Goal: Task Accomplishment & Management: Complete application form

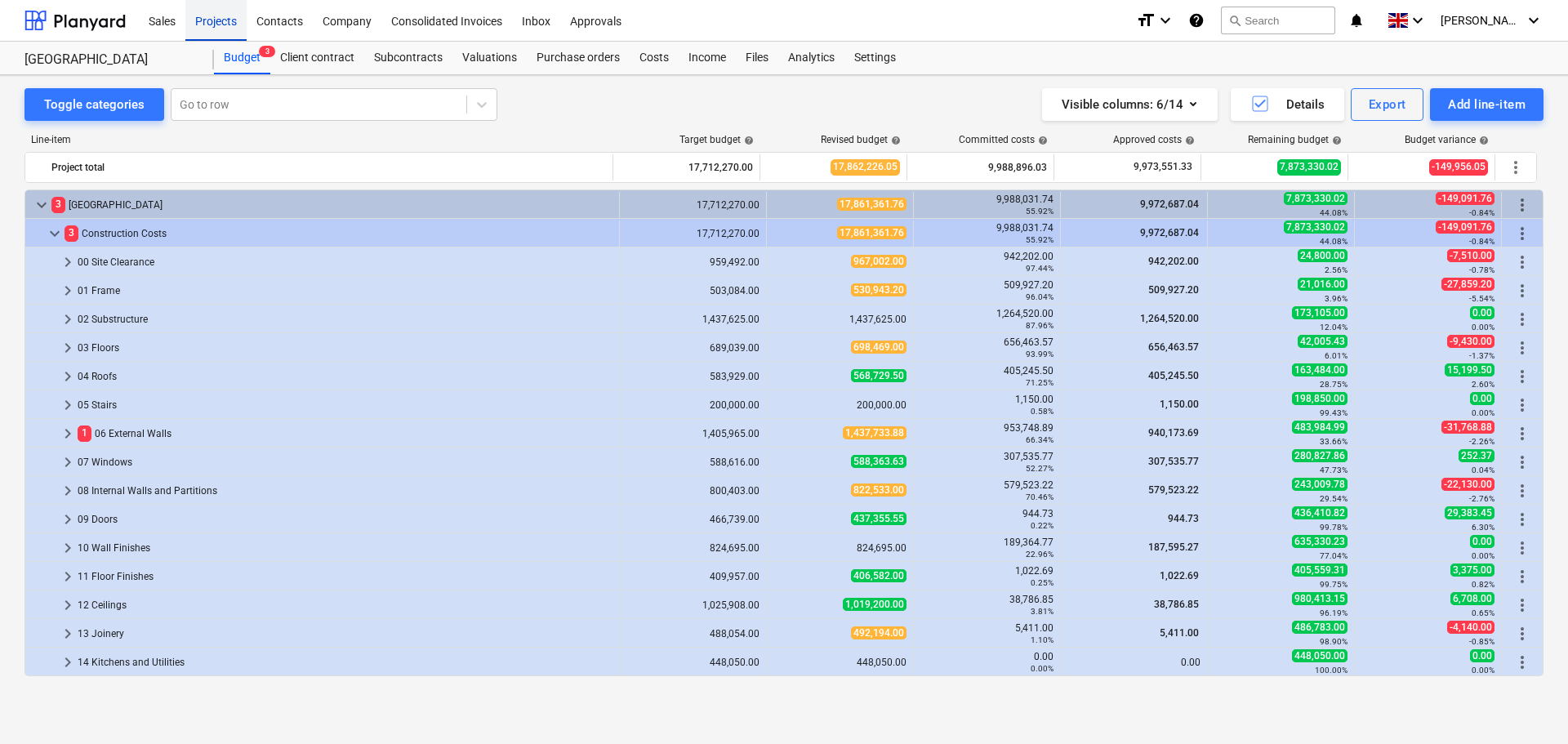
click at [212, 17] on div "Projects" at bounding box center [216, 19] width 62 height 41
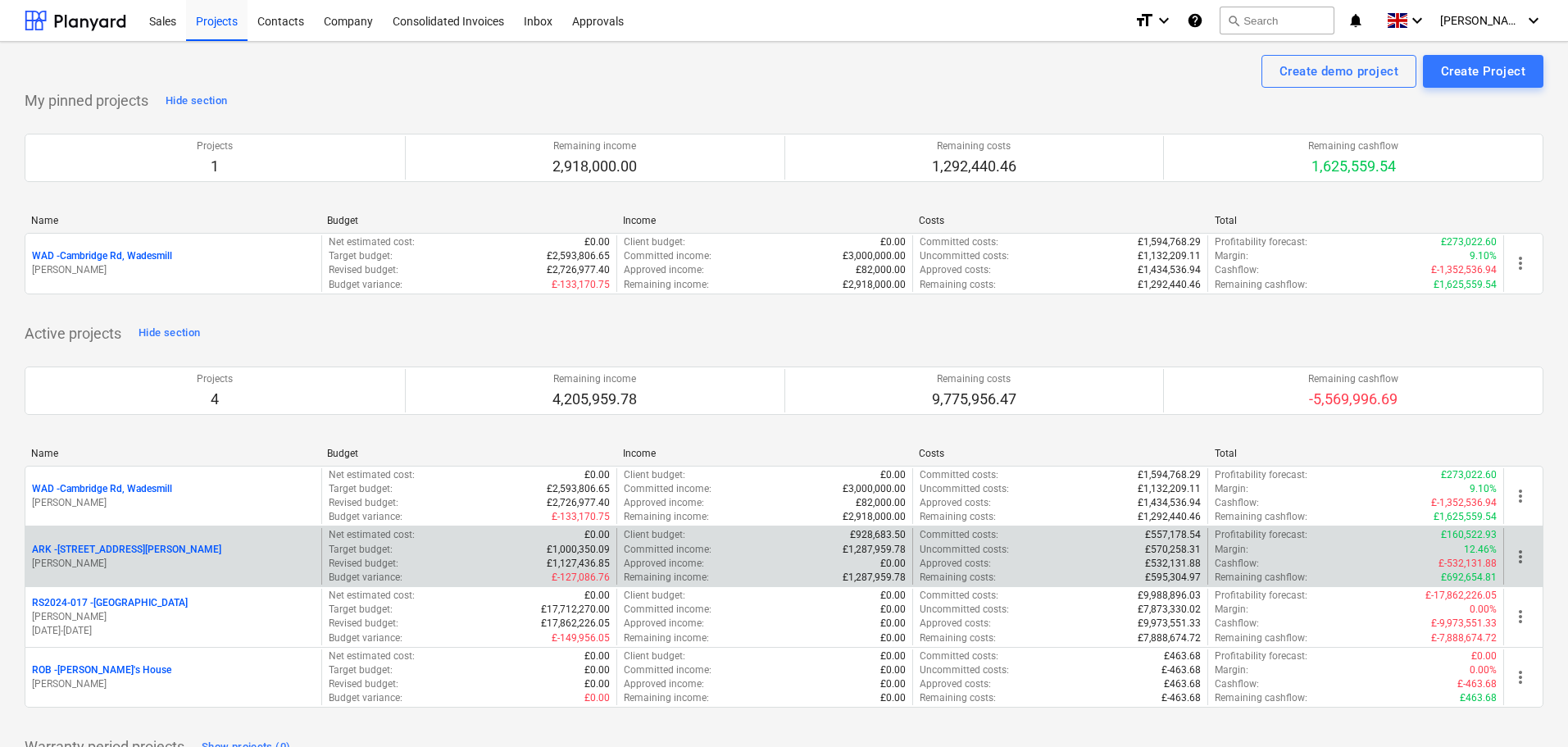
click at [109, 548] on p "ARK - 2 Galley [PERSON_NAME]" at bounding box center [127, 550] width 189 height 14
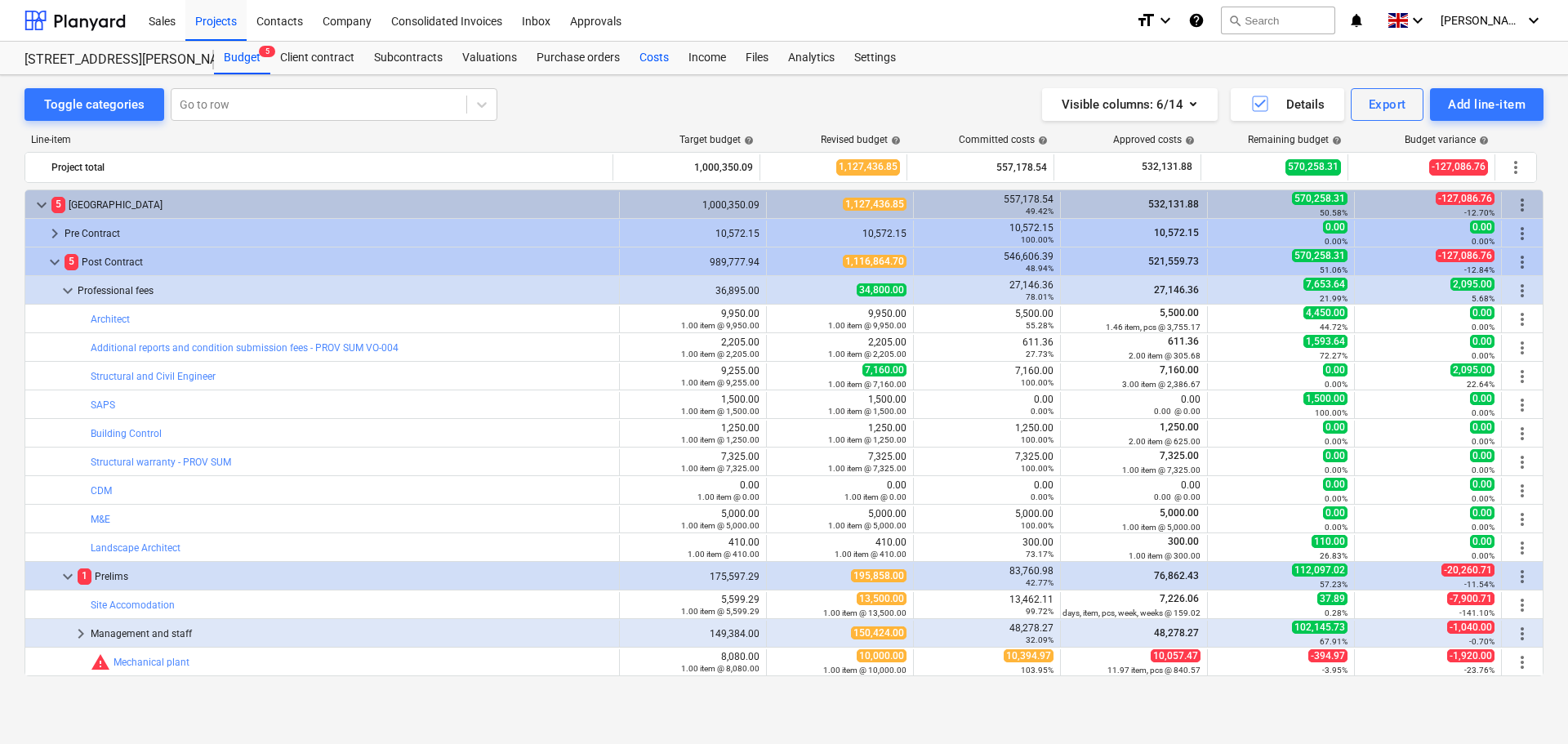
click at [663, 67] on div "Costs" at bounding box center [654, 57] width 49 height 33
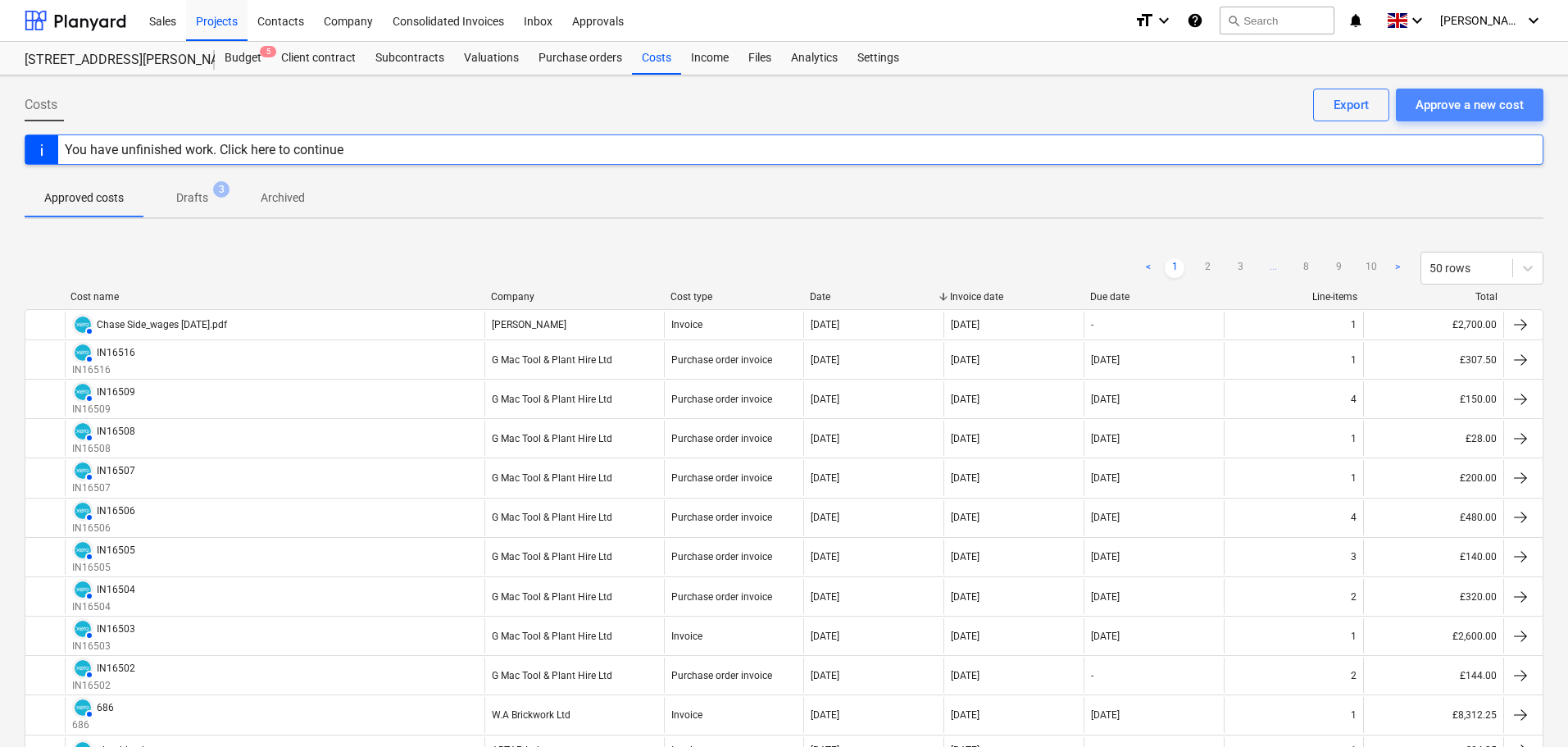
click at [1496, 103] on div "Approve a new cost" at bounding box center [1470, 104] width 108 height 21
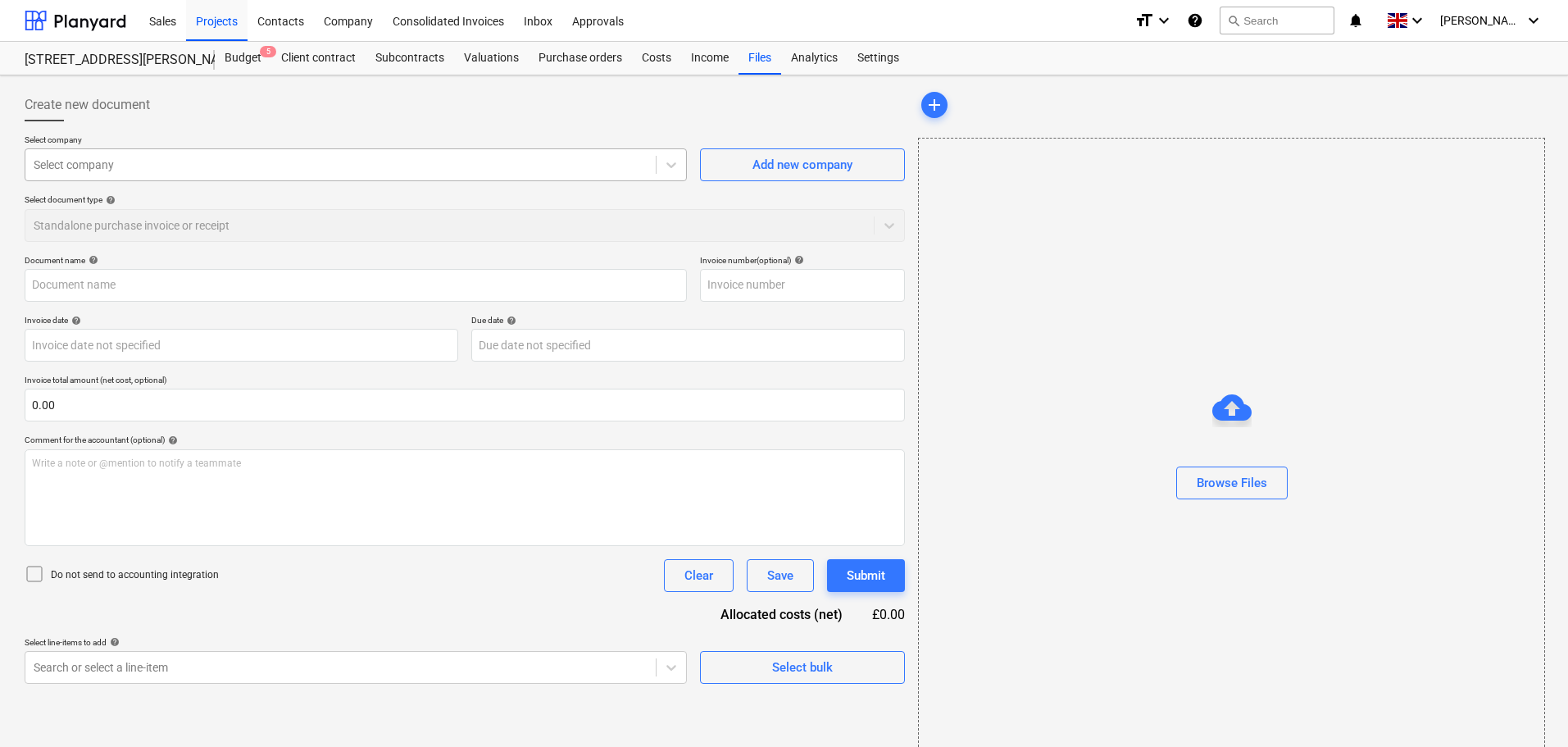
click at [103, 166] on div at bounding box center [341, 164] width 614 height 16
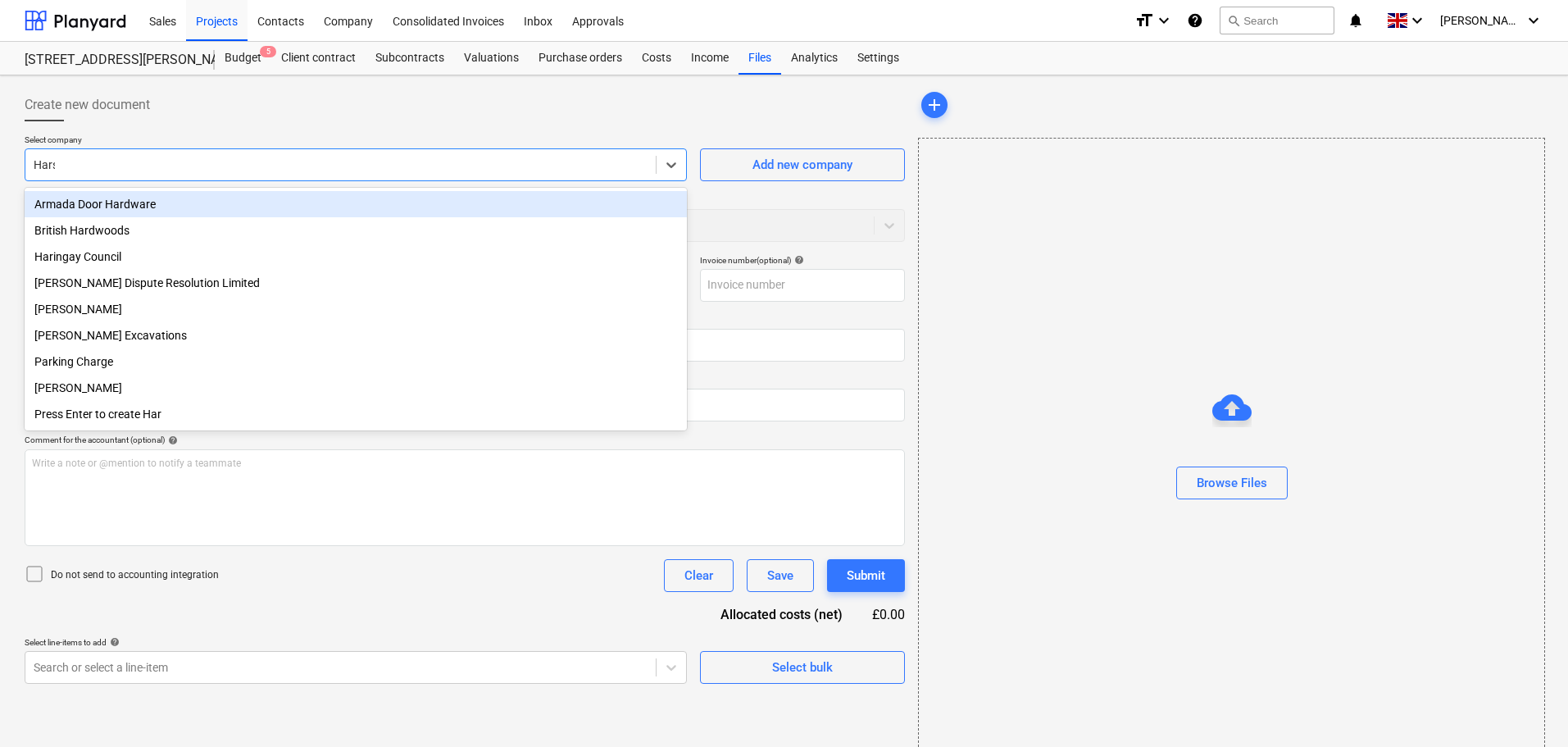
type input "Harsh"
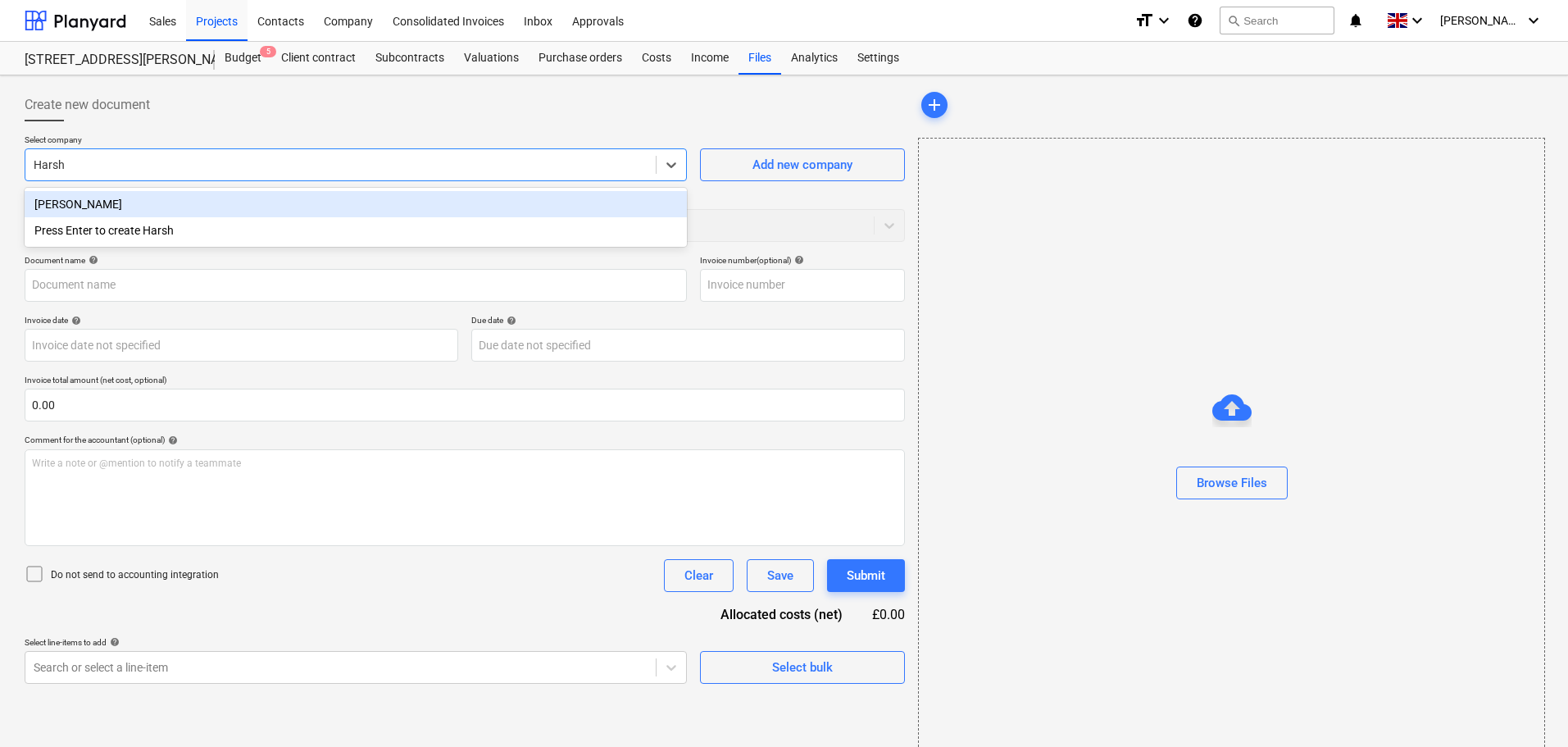
click at [147, 206] on div "[PERSON_NAME]" at bounding box center [355, 204] width 662 height 26
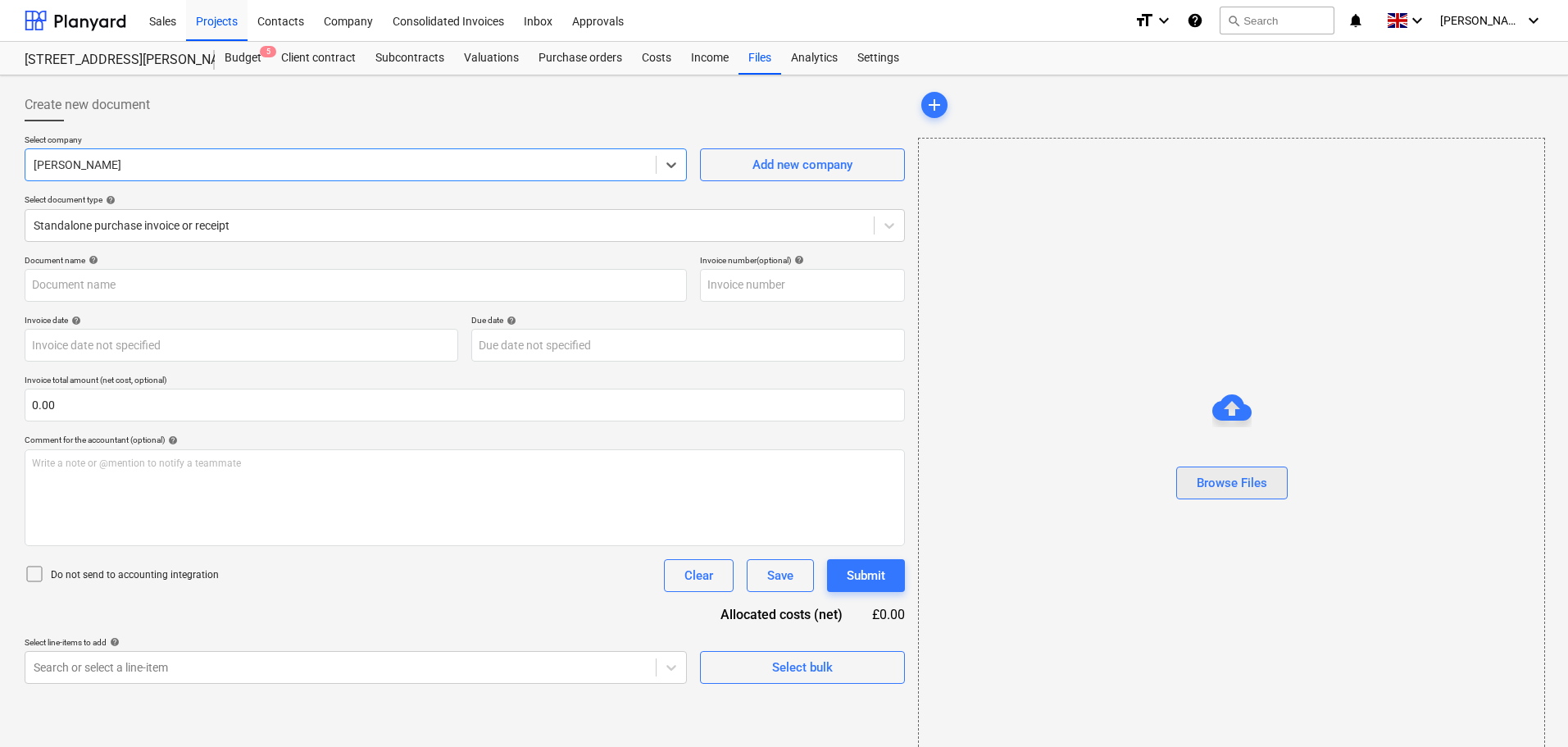
click at [1254, 483] on div "Browse Files" at bounding box center [1231, 482] width 70 height 21
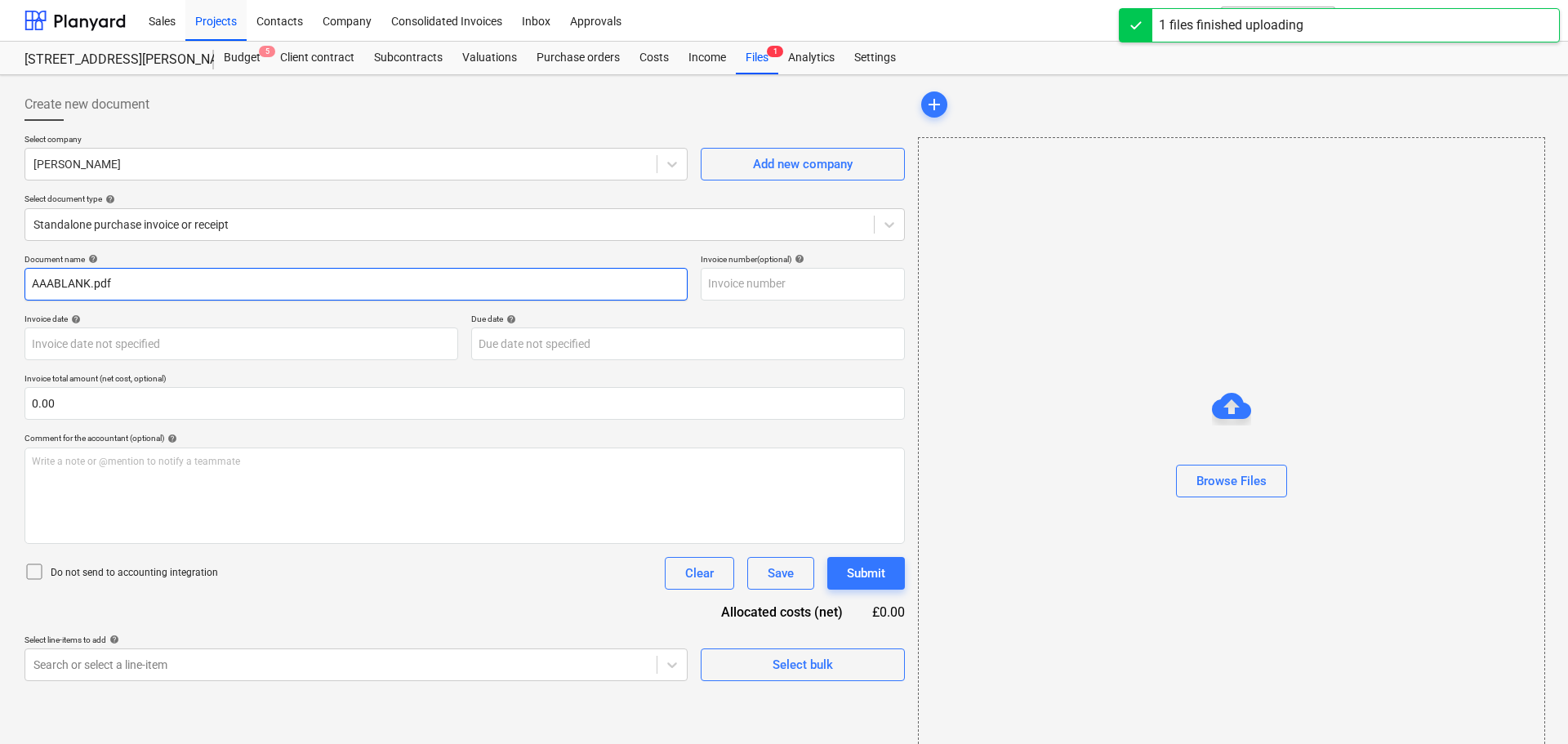
click at [110, 281] on input "AAABLANK.pdf" at bounding box center [356, 284] width 663 height 33
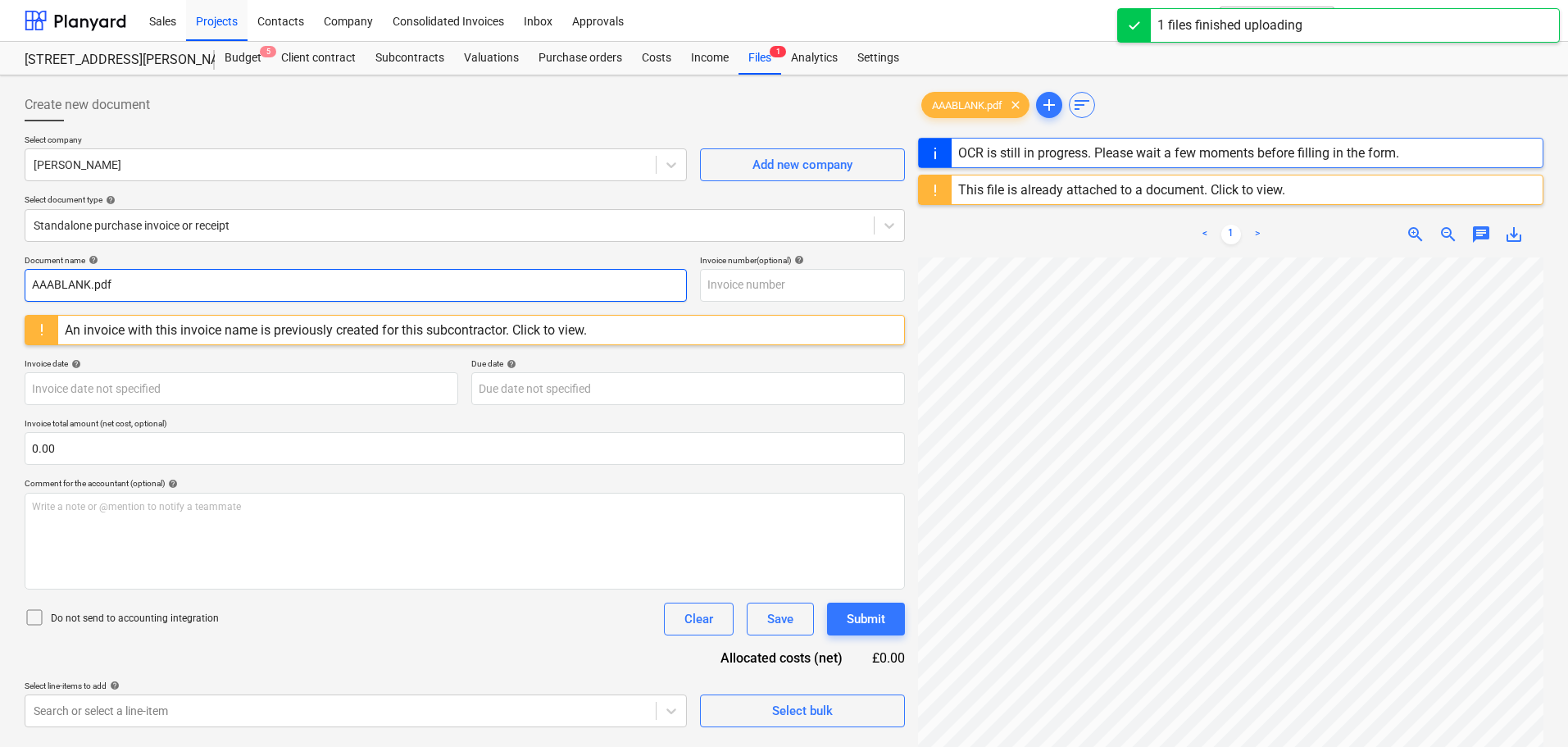
drag, startPoint x: 162, startPoint y: 282, endPoint x: 30, endPoint y: 282, distance: 132.0
click at [30, 282] on input "AAABLANK.pdf" at bounding box center [355, 285] width 662 height 33
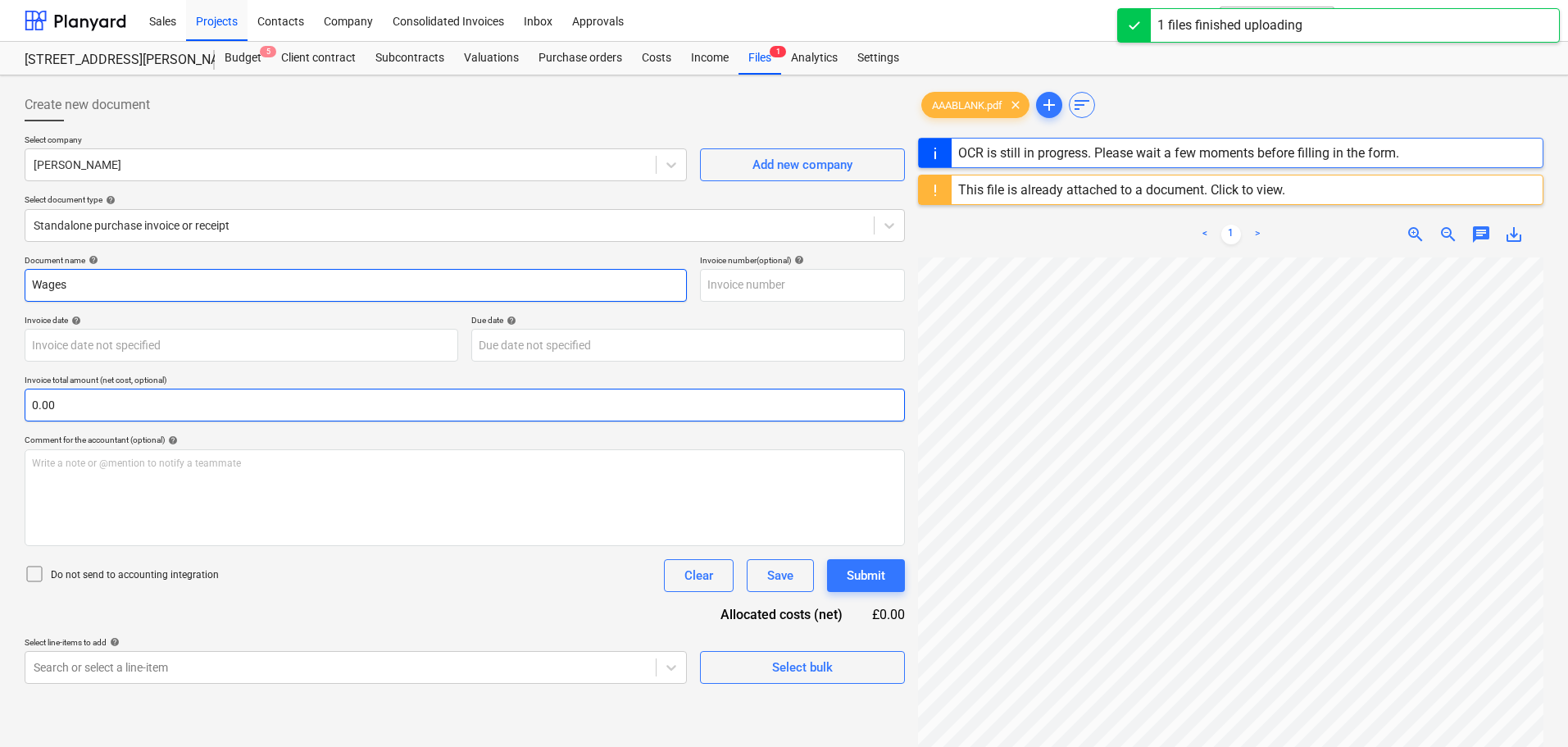
type input "Wages"
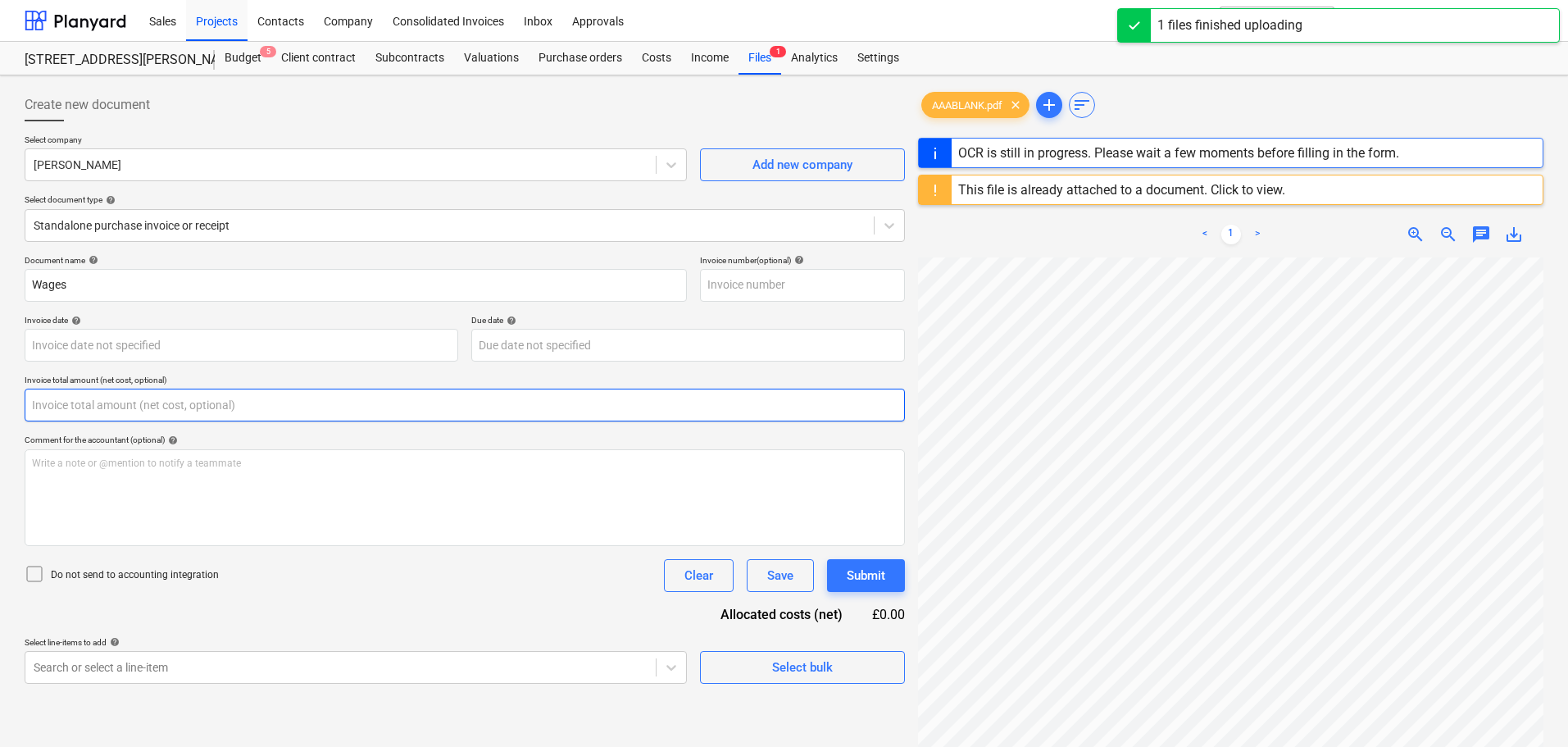
click at [74, 397] on input "text" at bounding box center [464, 404] width 880 height 33
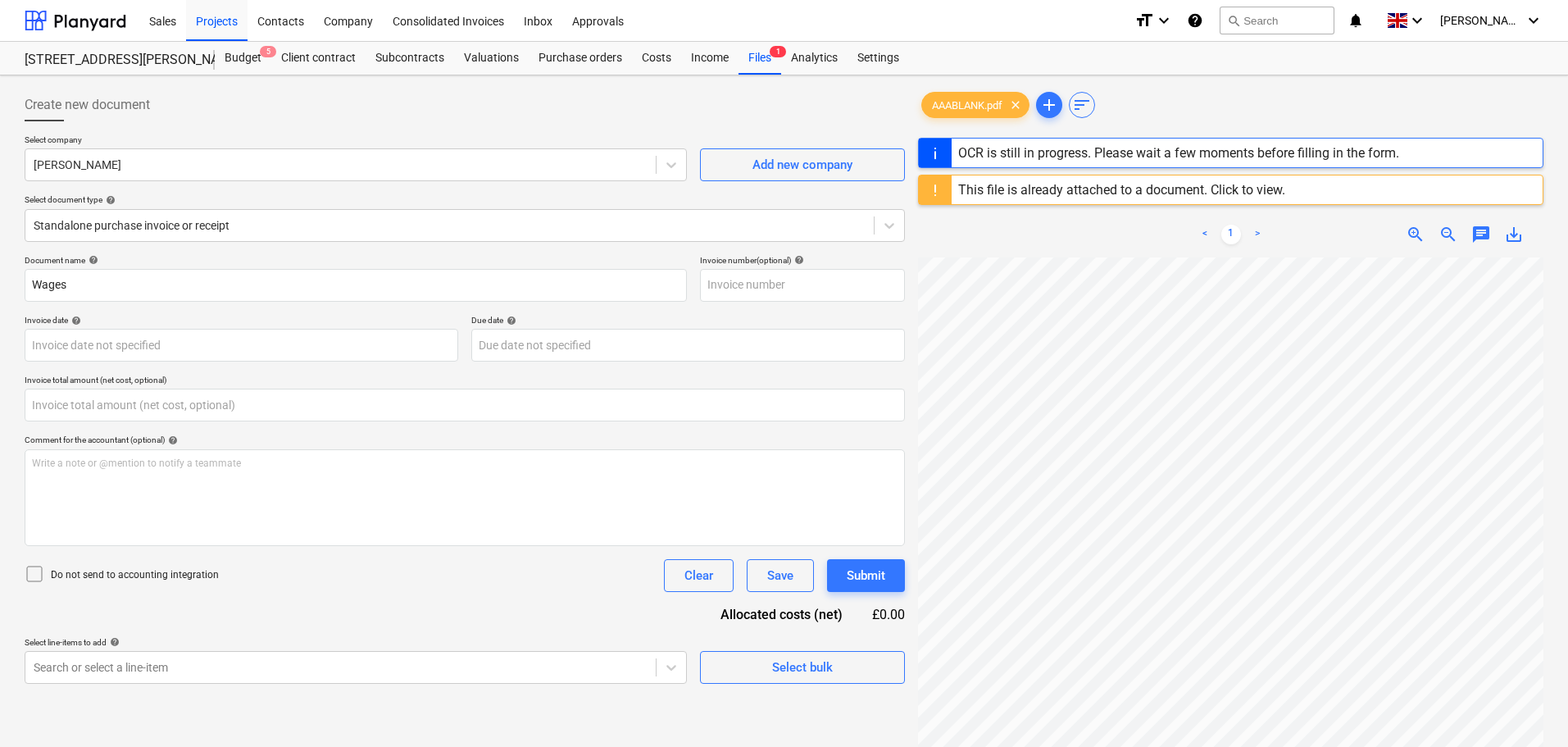
type input "0.00"
click at [35, 409] on input "text" at bounding box center [464, 404] width 880 height 33
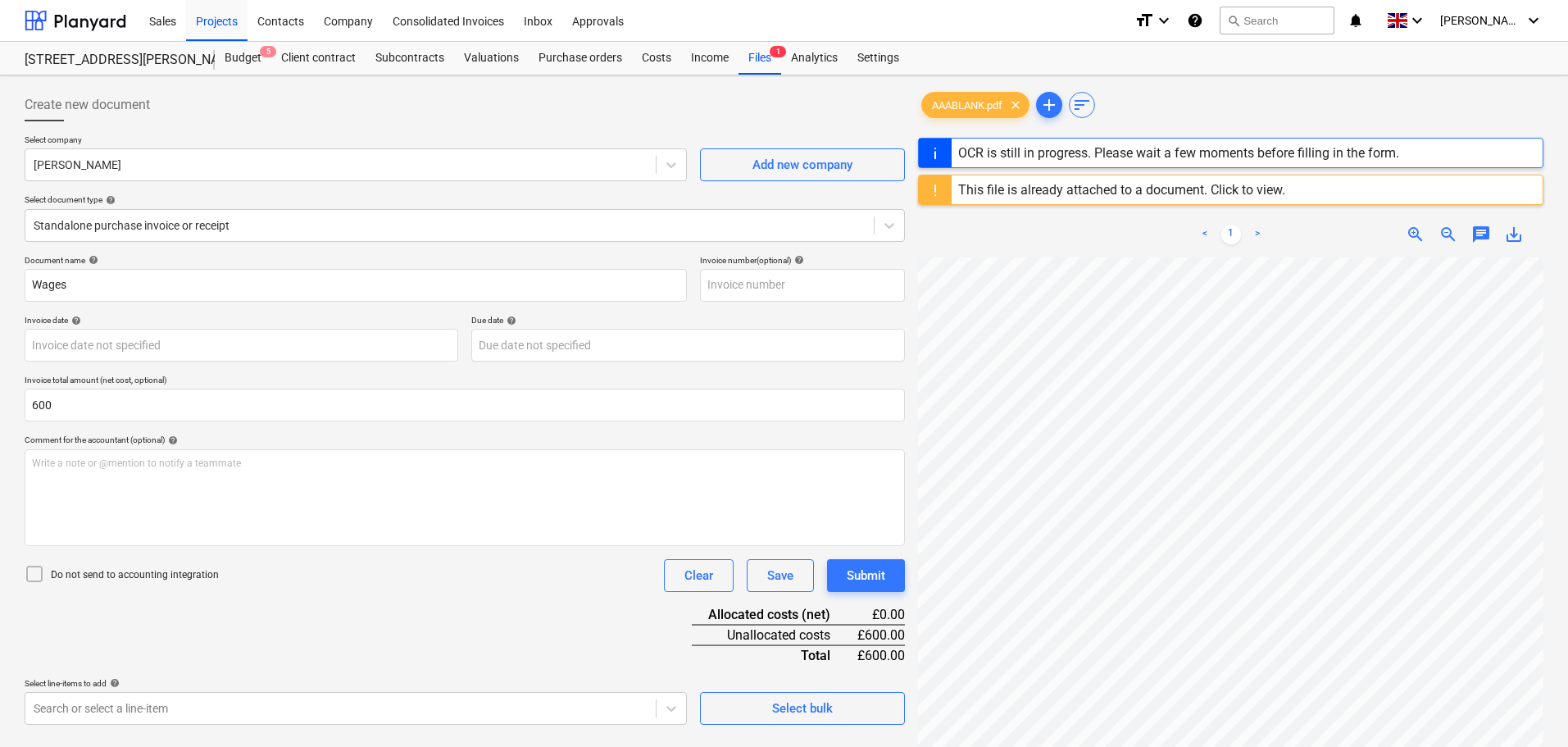
type input "600.00"
click at [277, 601] on div "Document name help Wages Invoice number (optional) help Invoice date help Press…" at bounding box center [464, 489] width 880 height 470
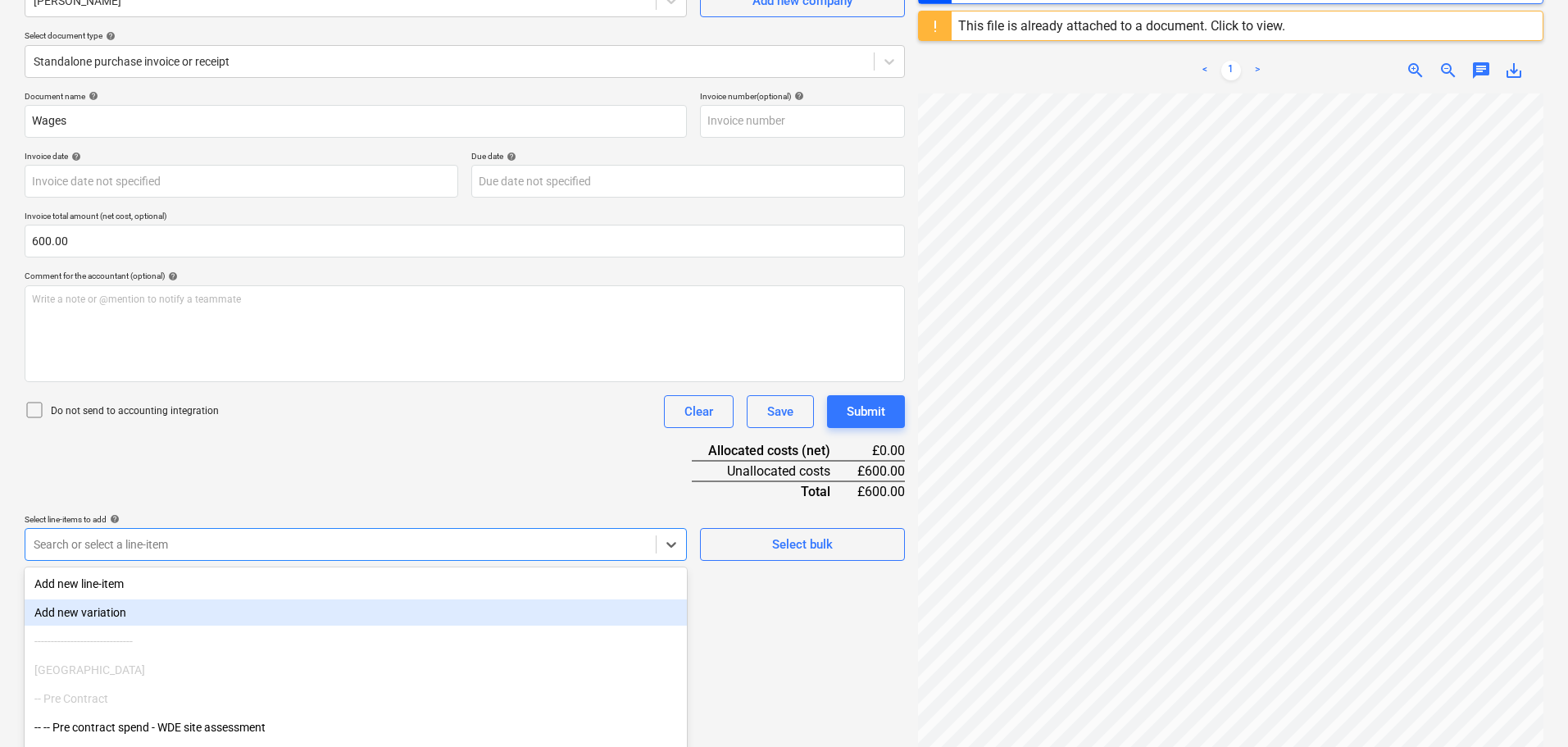
scroll to position [233, 0]
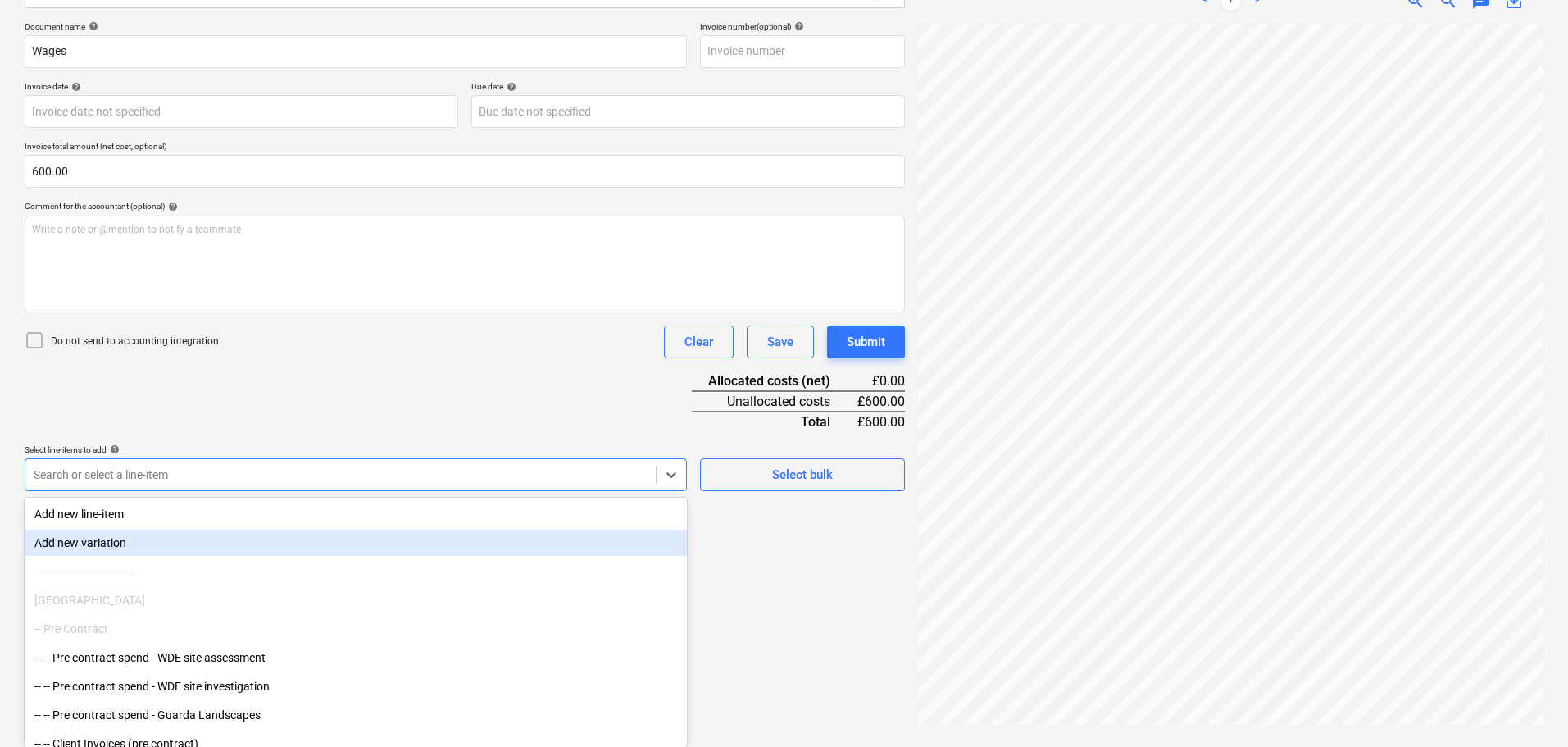
click at [176, 514] on body "Sales Projects Contacts Company Consolidated Invoices Inbox Approvals format_si…" at bounding box center [784, 140] width 1568 height 747
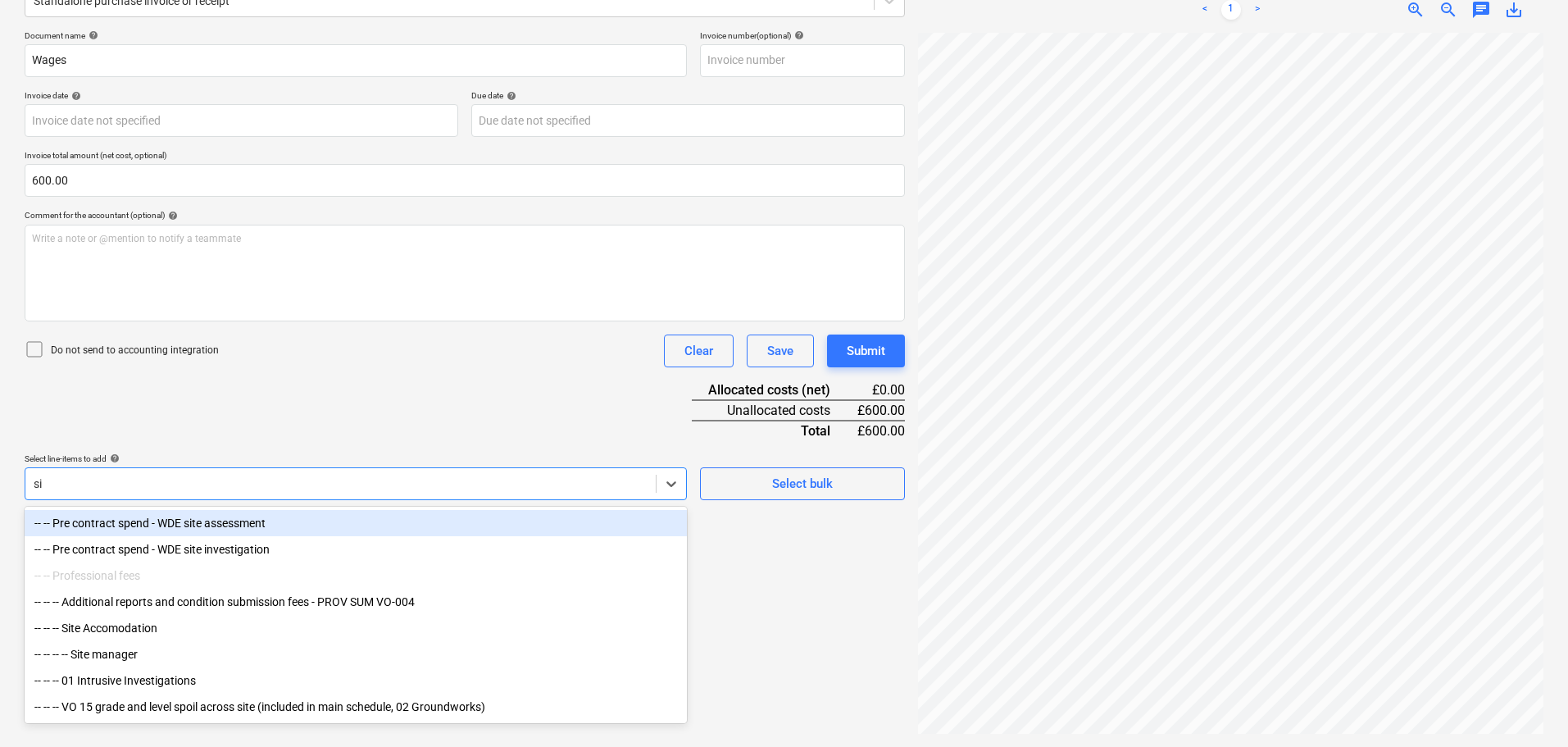
scroll to position [225, 0]
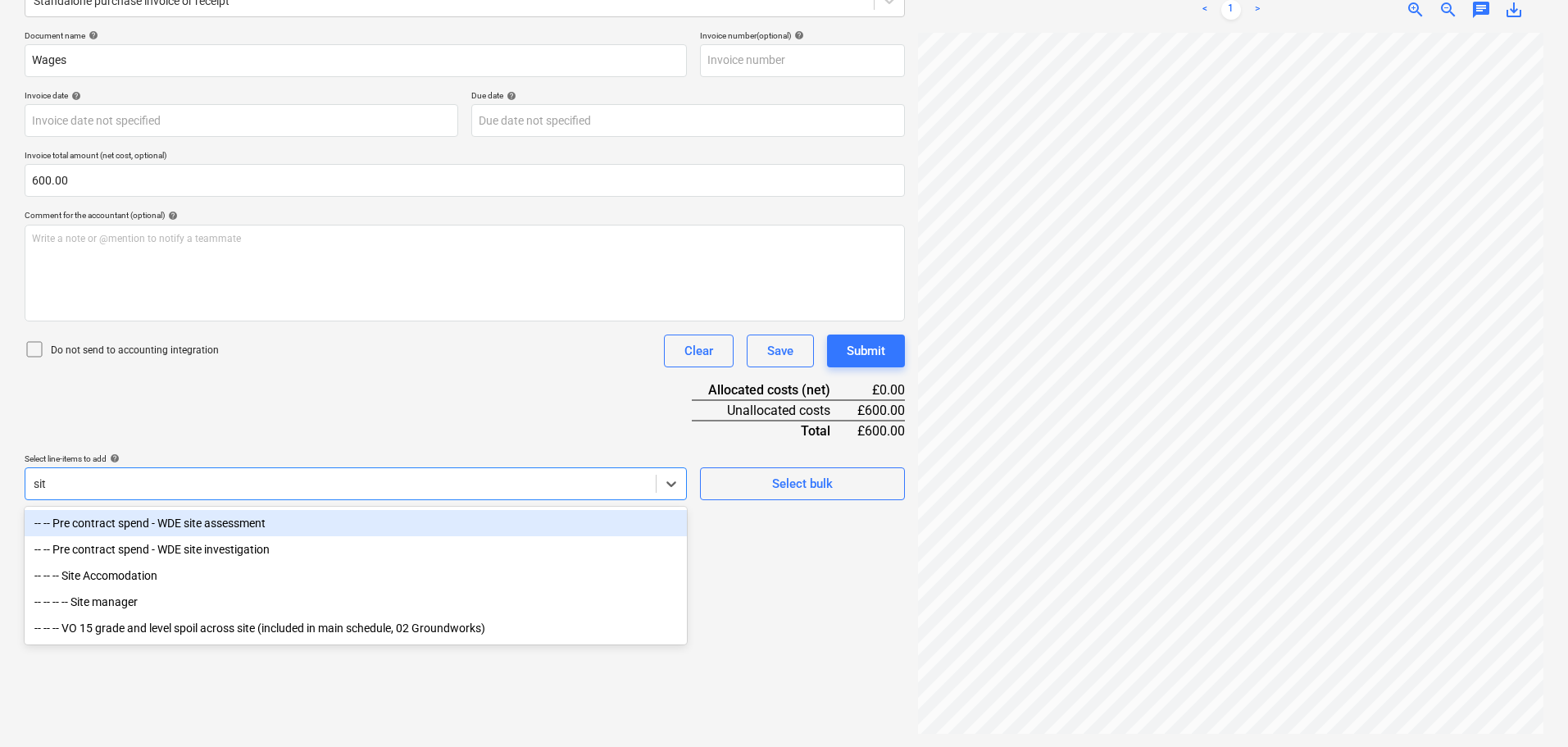
type input "site"
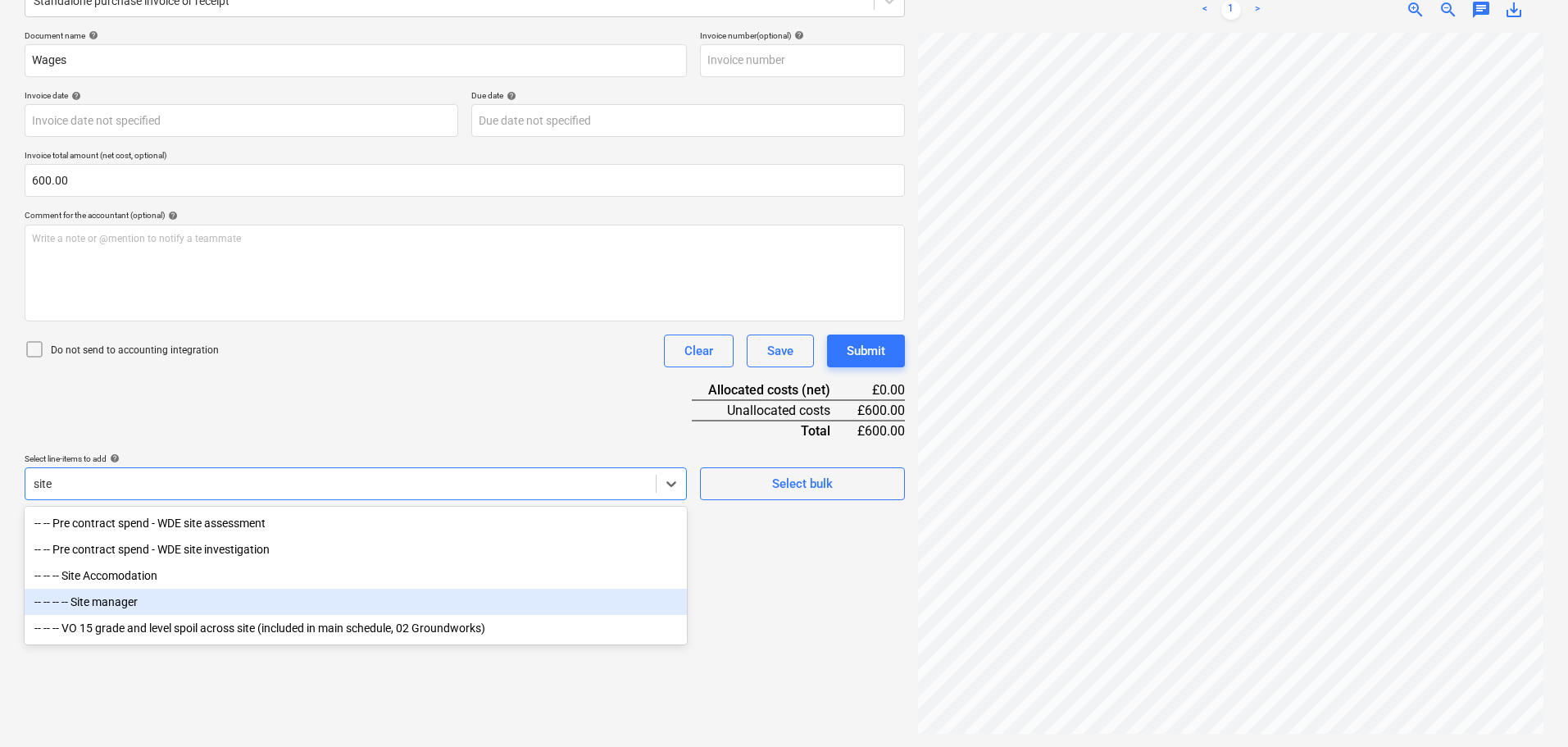
click at [174, 599] on div "-- -- -- -- Site manager" at bounding box center [355, 601] width 662 height 26
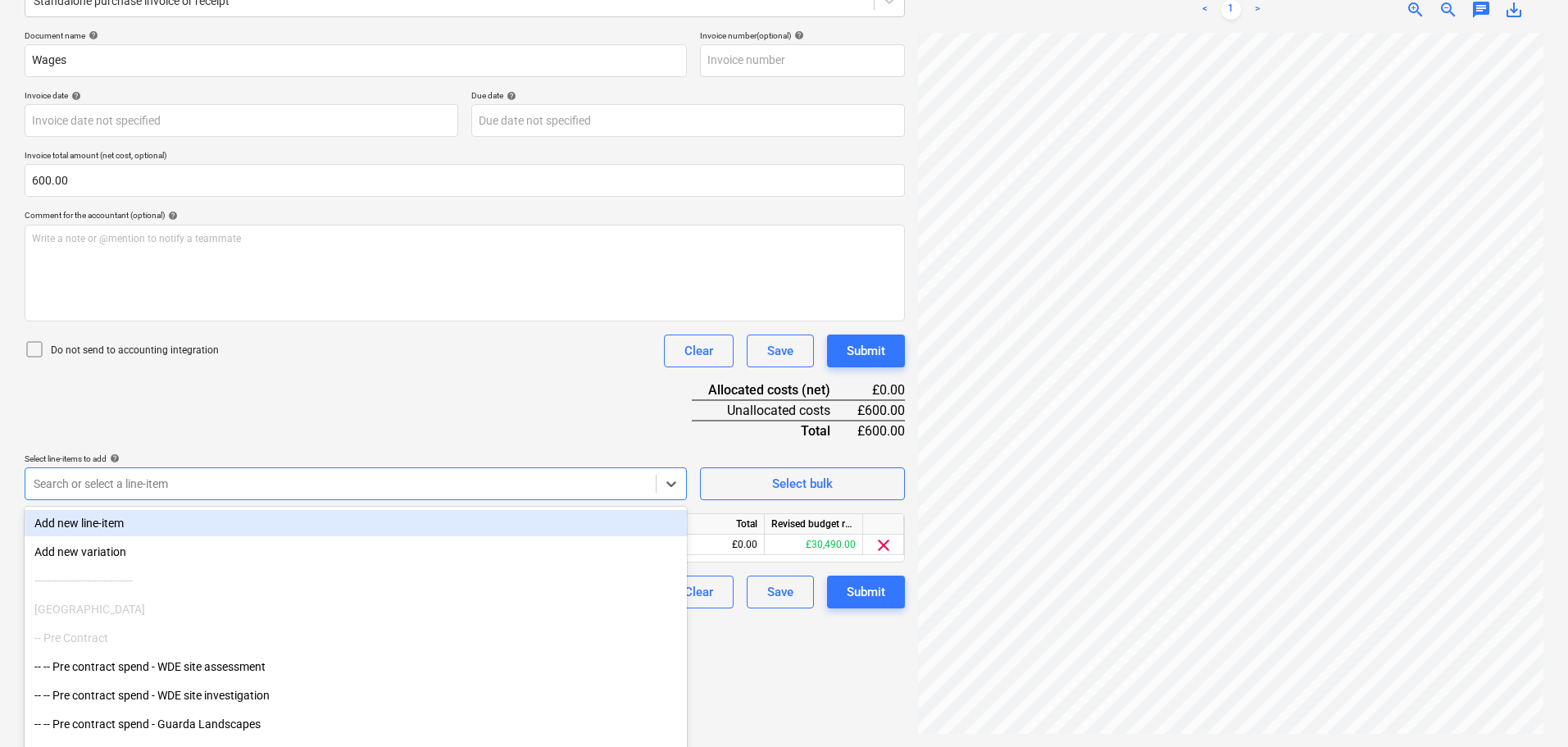
click at [378, 408] on div "Document name help Wages Invoice number (optional) help Invoice date help Press…" at bounding box center [464, 319] width 880 height 578
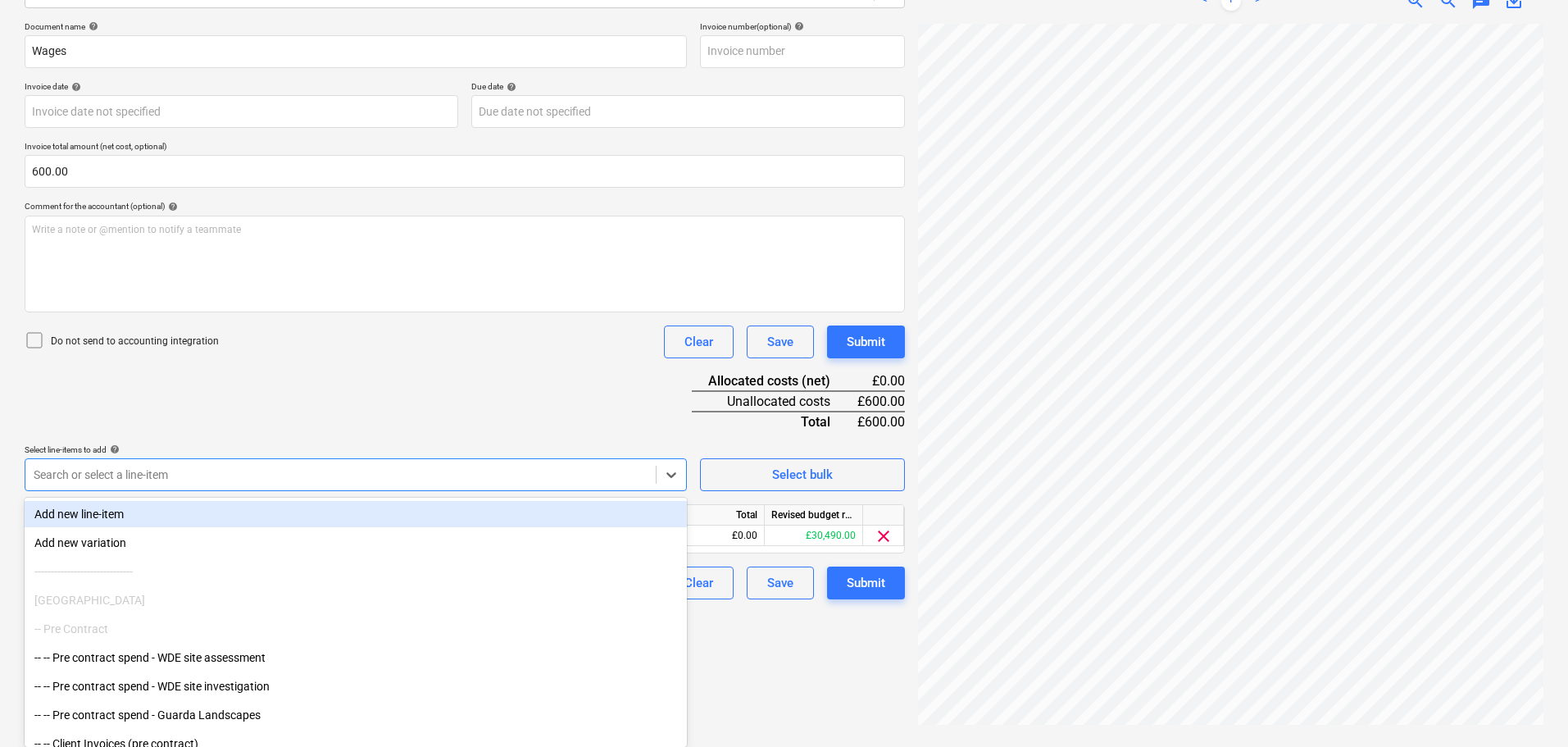
click at [184, 478] on div at bounding box center [341, 475] width 614 height 16
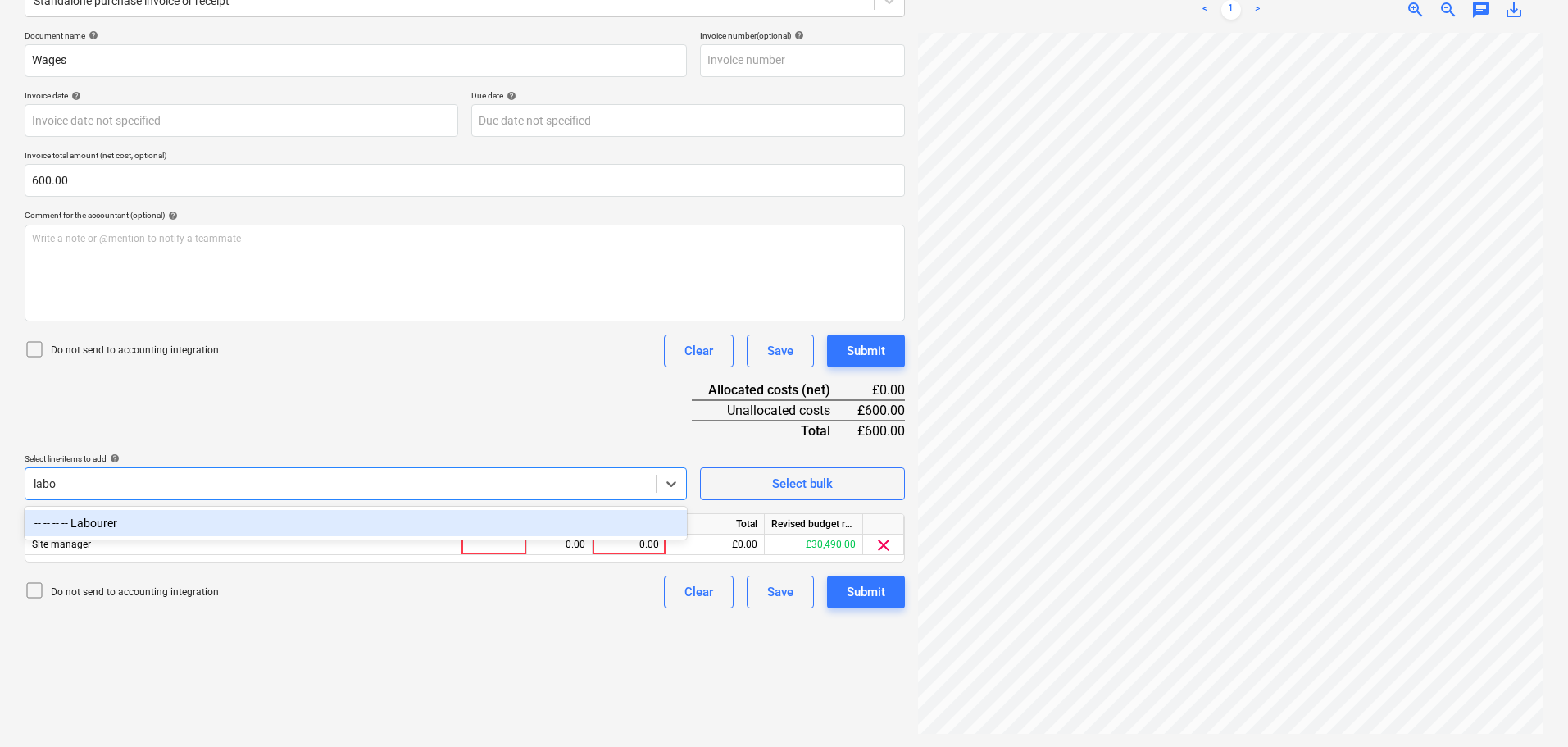
type input "labou"
click at [255, 519] on div "-- -- -- -- Labourer" at bounding box center [355, 523] width 662 height 26
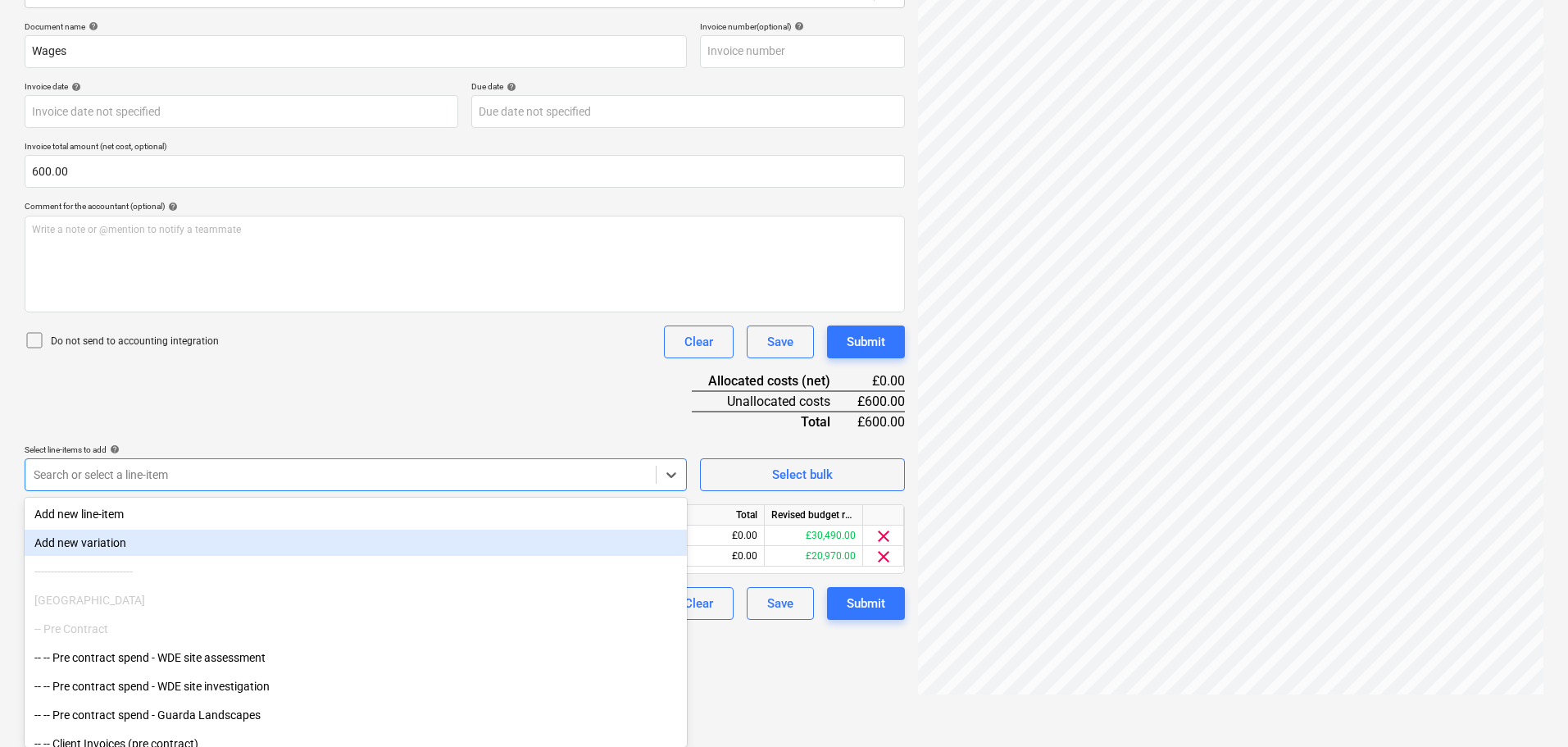
scroll to position [195, 0]
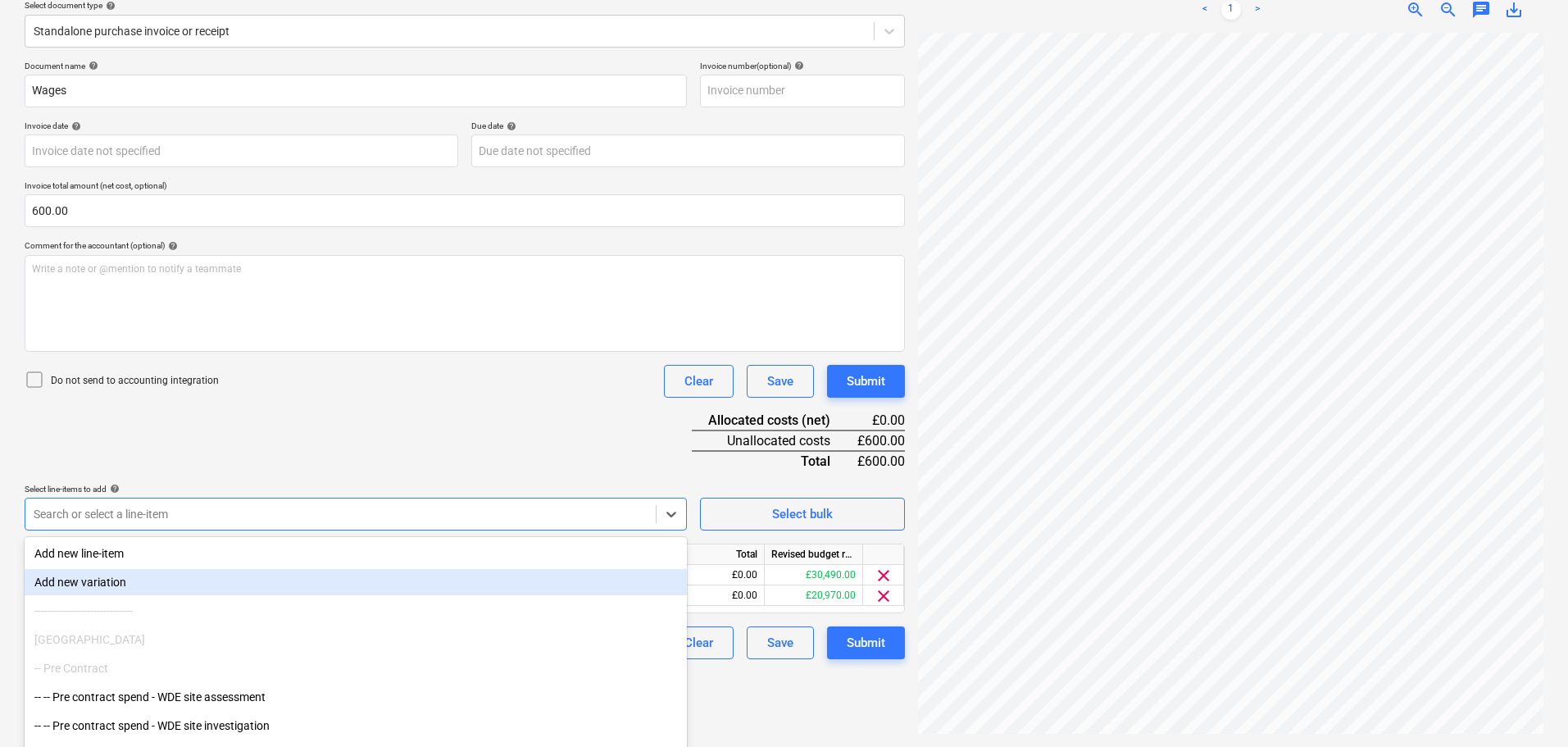
click at [557, 379] on div "Document name help Wages Invoice number (optional) help Invoice date help Press…" at bounding box center [464, 360] width 880 height 599
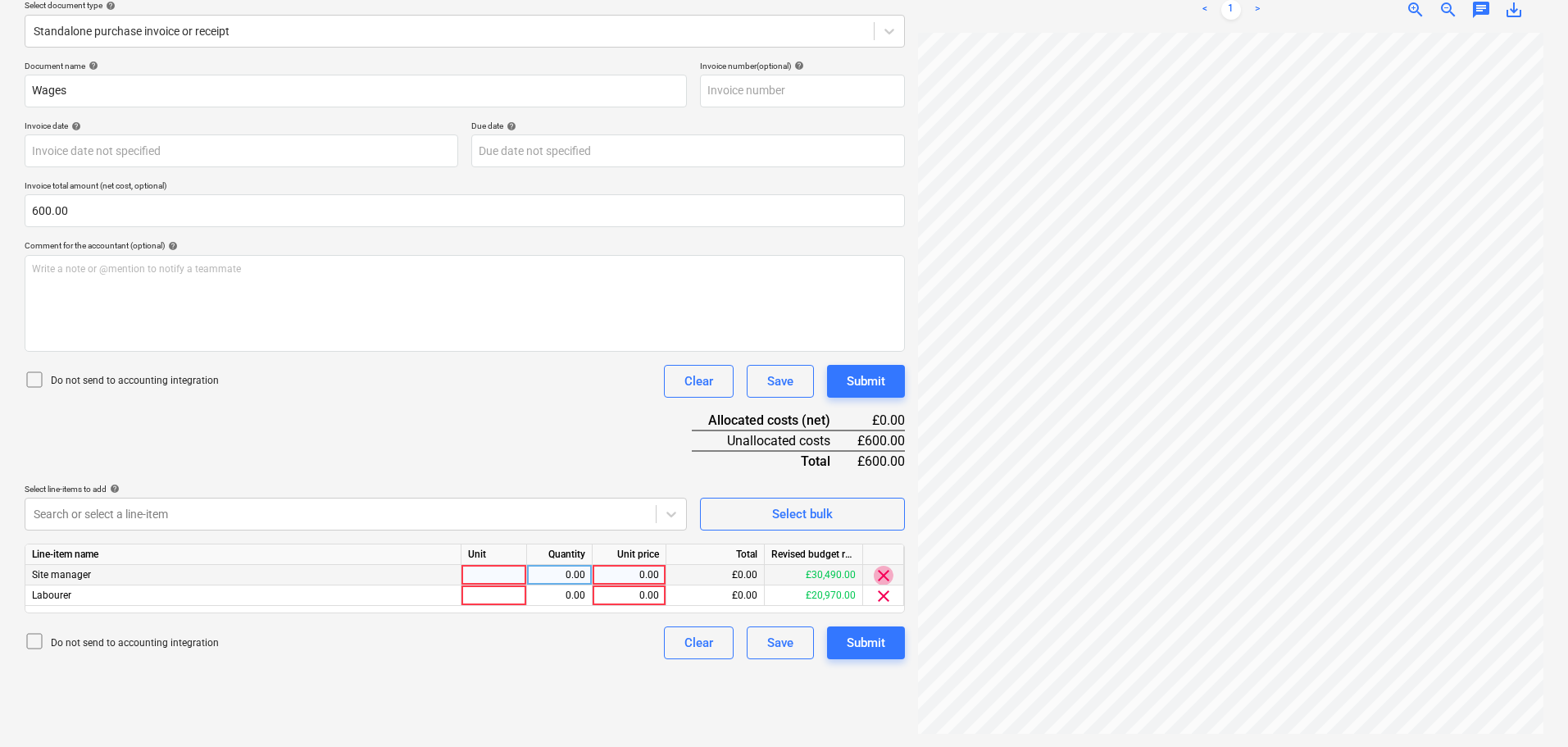
click at [885, 571] on span "clear" at bounding box center [883, 575] width 19 height 19
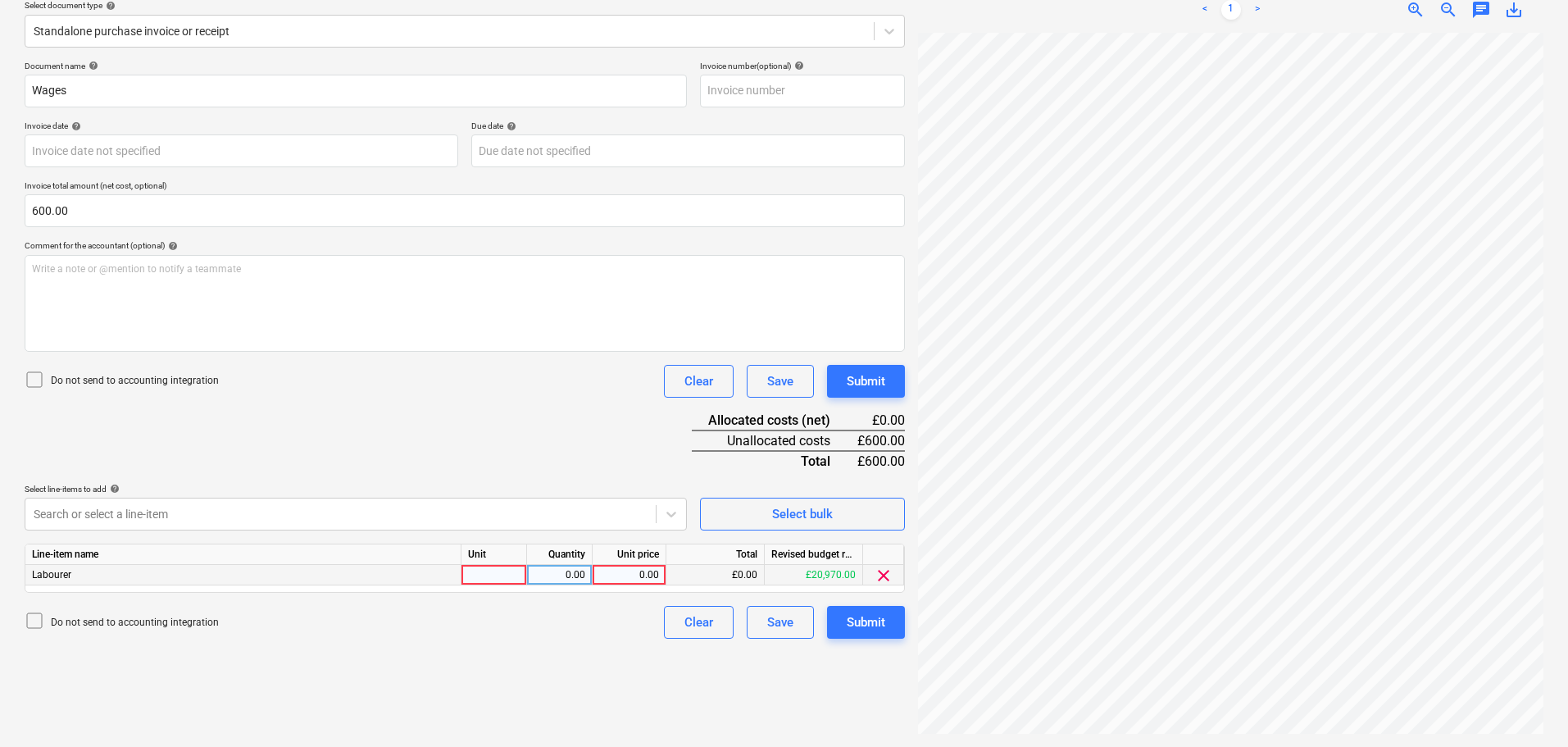
click at [632, 574] on div "0.00" at bounding box center [629, 575] width 60 height 20
type input "600"
click at [502, 580] on div "pcs" at bounding box center [495, 575] width 66 height 20
click at [502, 574] on input "pcs" at bounding box center [494, 574] width 65 height 19
type input "days"
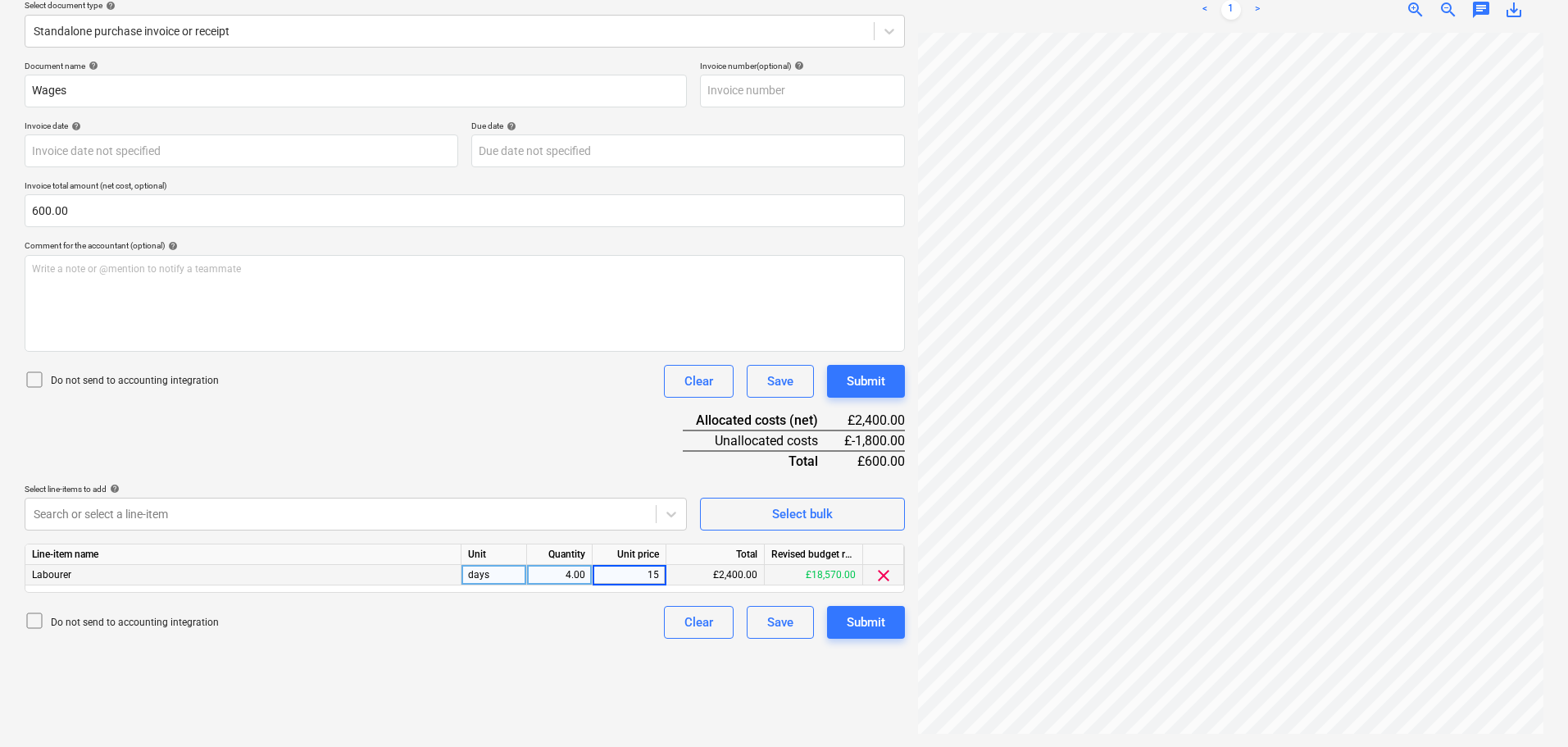
type input "150"
click at [516, 450] on div "Document name help Wages Invoice number (optional) help Invoice date help Press…" at bounding box center [464, 349] width 880 height 578
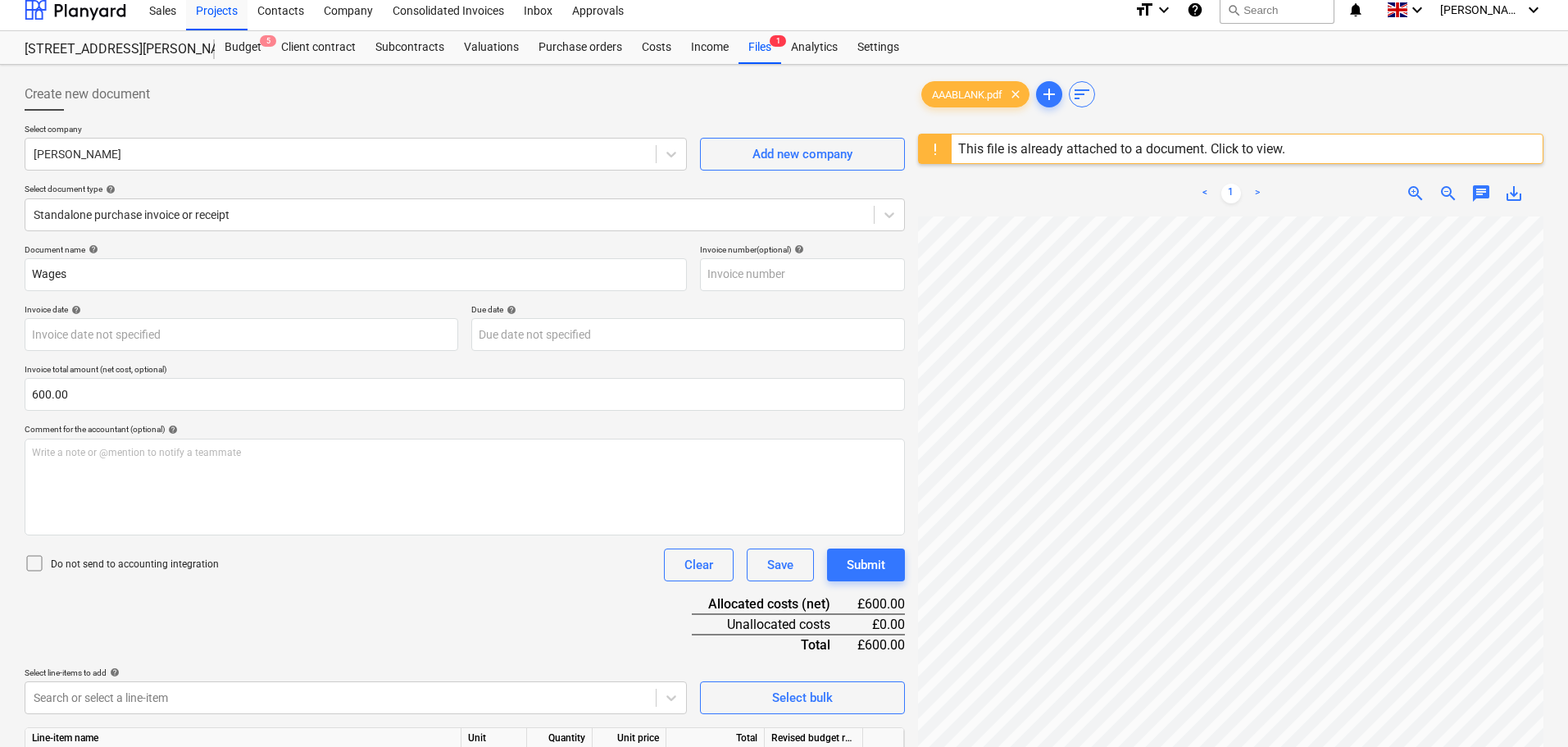
scroll to position [0, 0]
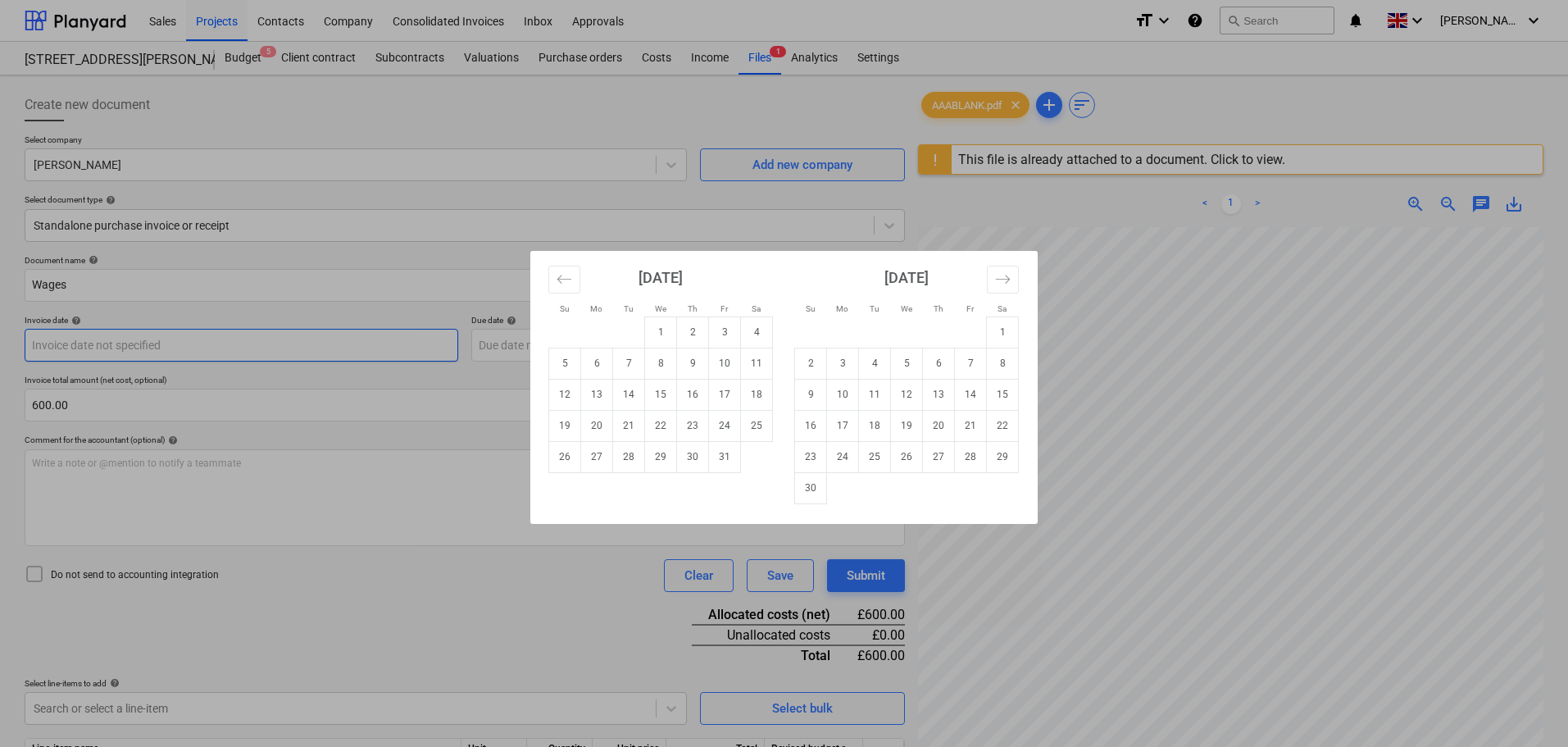
click at [196, 338] on body "Sales Projects Contacts Company Consolidated Invoices Inbox Approvals format_si…" at bounding box center [784, 373] width 1568 height 747
click at [718, 367] on td "10" at bounding box center [725, 363] width 32 height 31
type input "[DATE]"
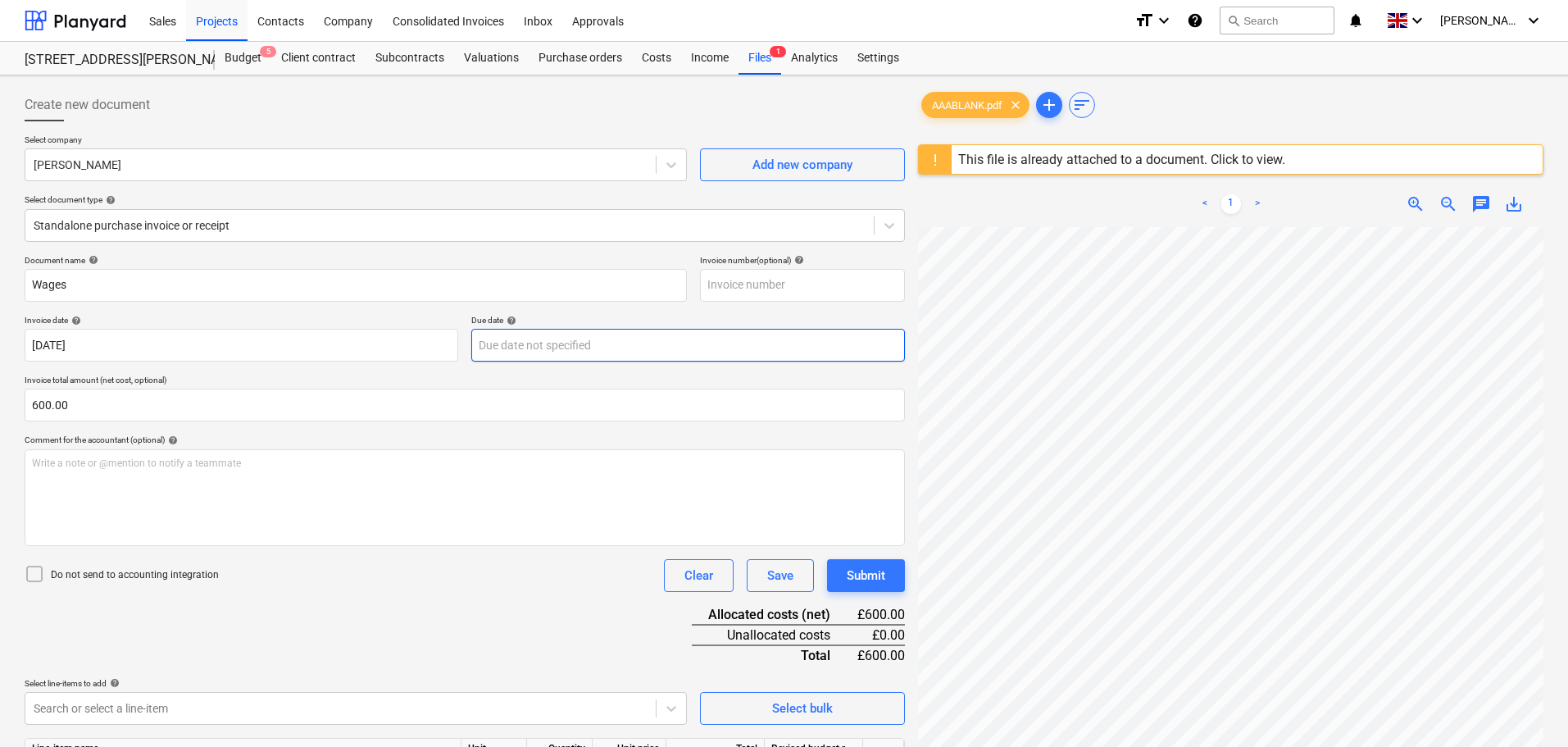
click at [539, 344] on body "Sales Projects Contacts Company Consolidated Invoices Inbox Approvals format_si…" at bounding box center [784, 373] width 1568 height 747
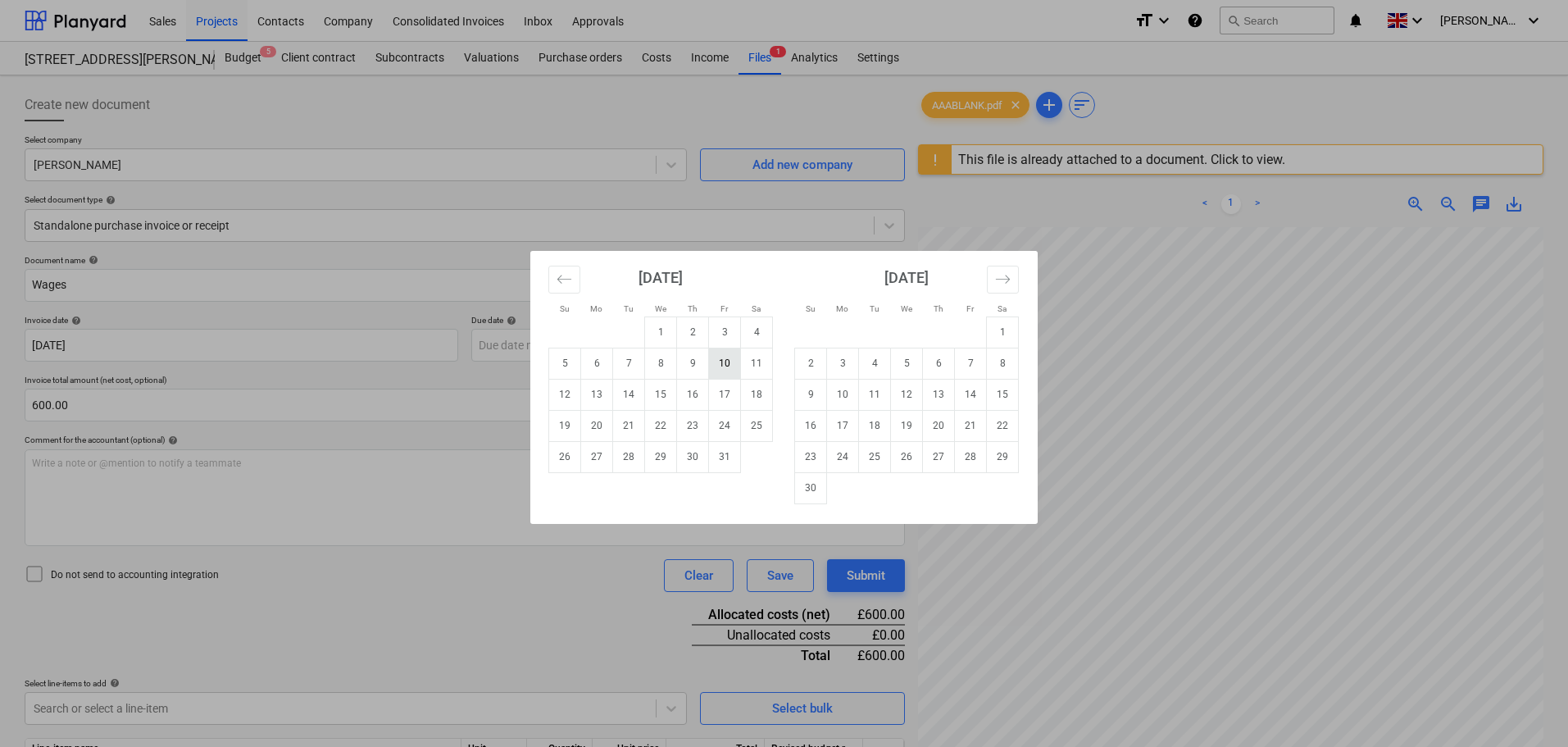
click at [724, 365] on td "10" at bounding box center [725, 363] width 32 height 31
type input "[DATE]"
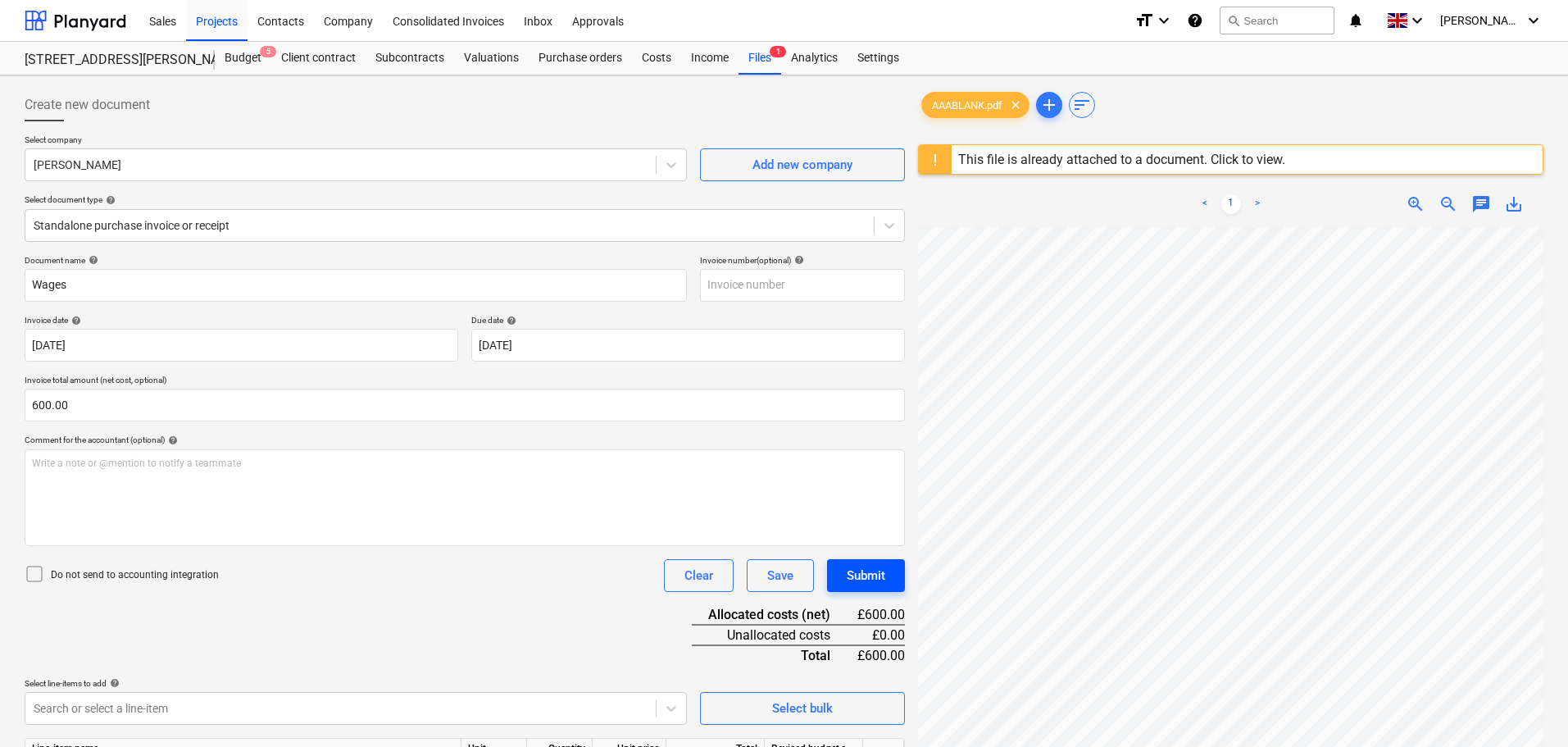
click at [880, 574] on div "Submit" at bounding box center [866, 575] width 39 height 21
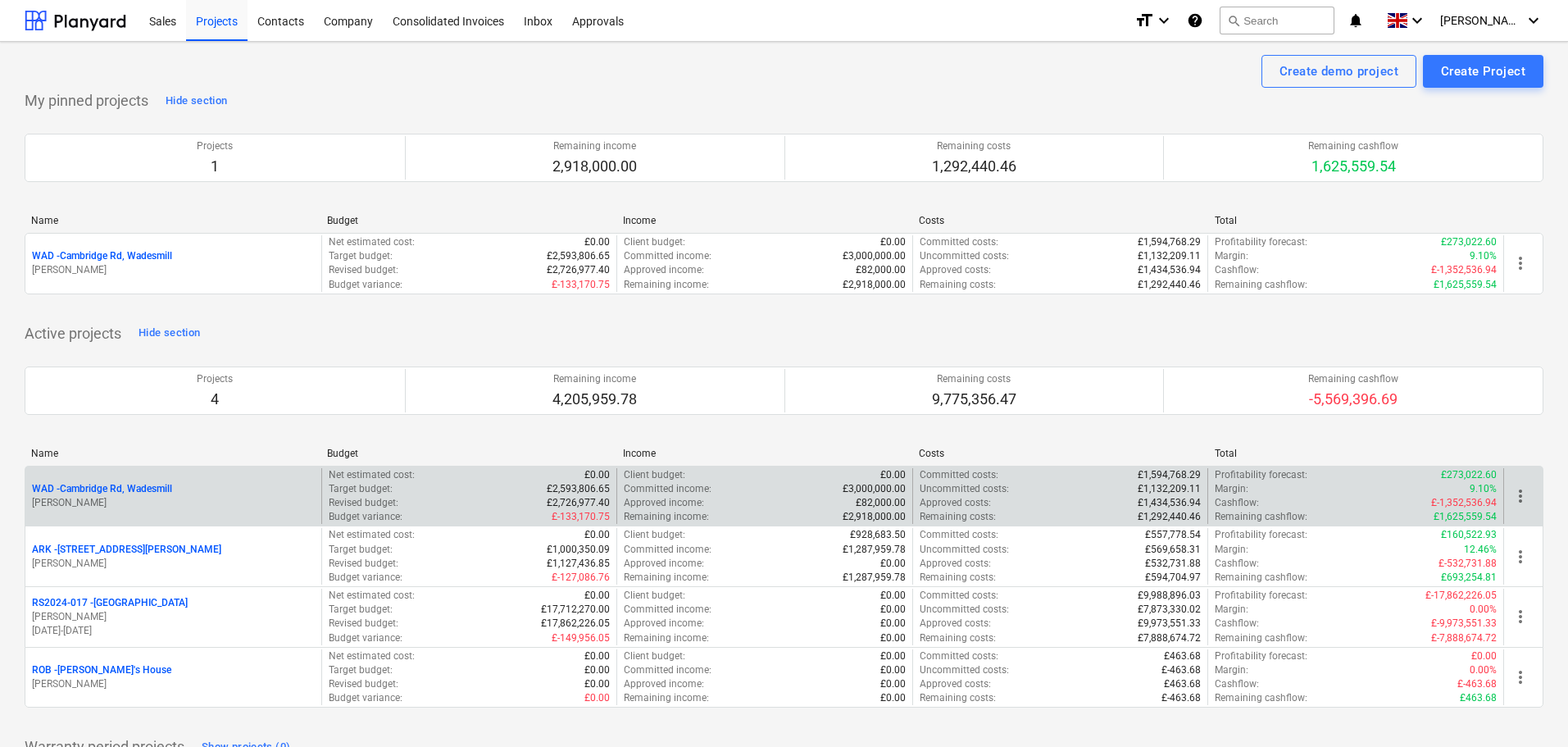
click at [150, 491] on p "WAD - Cambridge Rd, Wadesmill" at bounding box center [102, 489] width 140 height 14
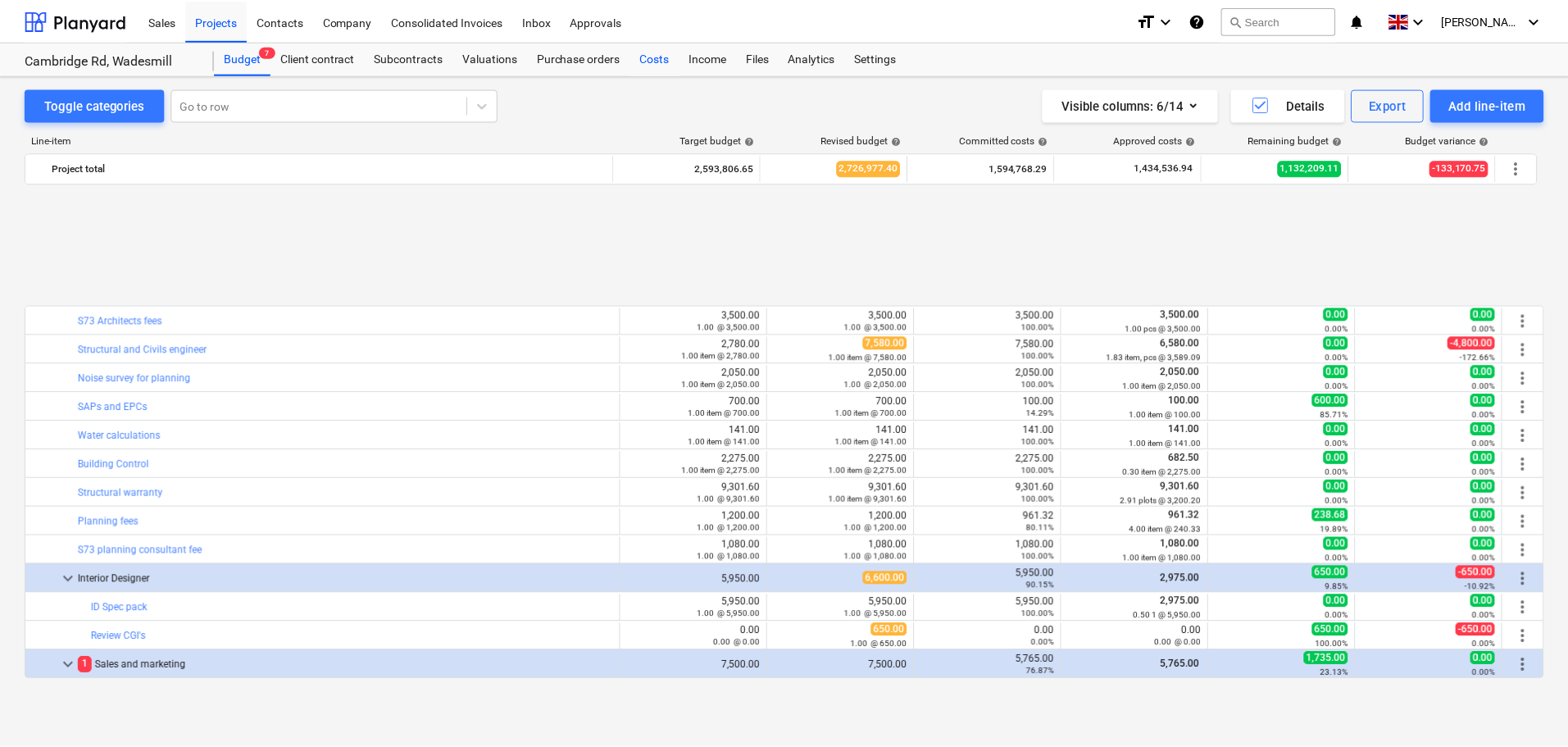
scroll to position [709, 0]
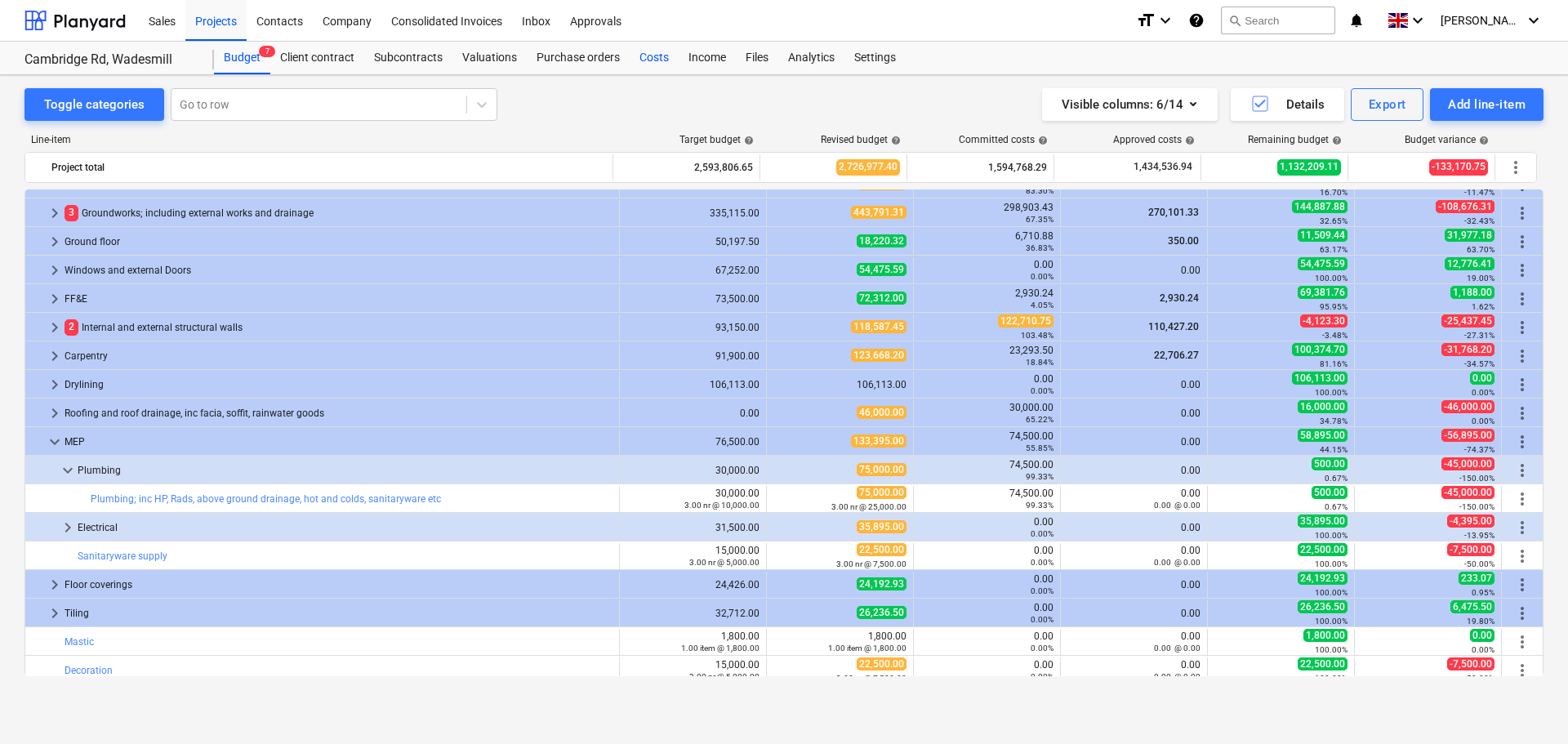
click at [651, 58] on div "Costs" at bounding box center [654, 57] width 49 height 33
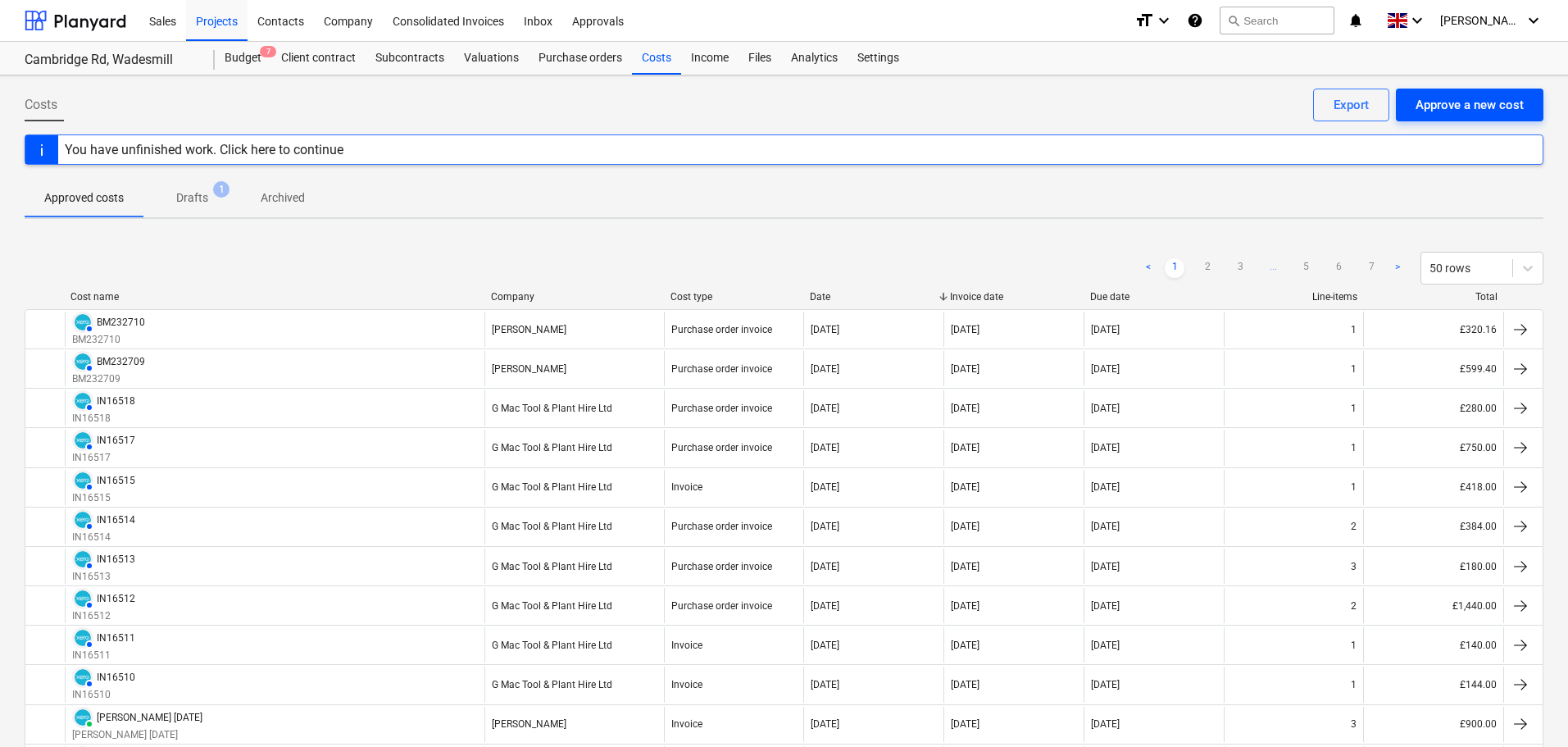
click at [1468, 102] on div "Approve a new cost" at bounding box center [1470, 104] width 108 height 21
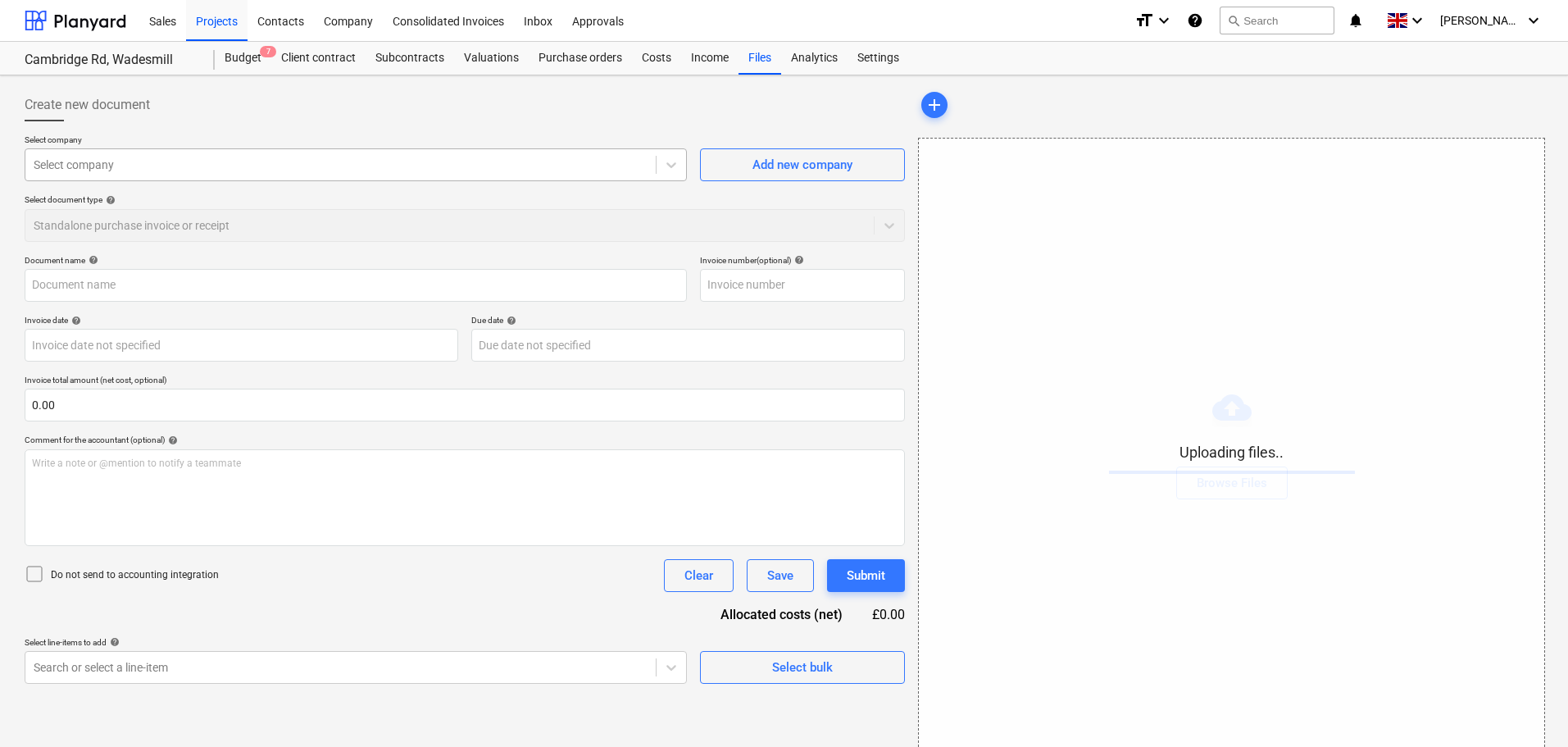
click at [122, 160] on div at bounding box center [341, 164] width 614 height 16
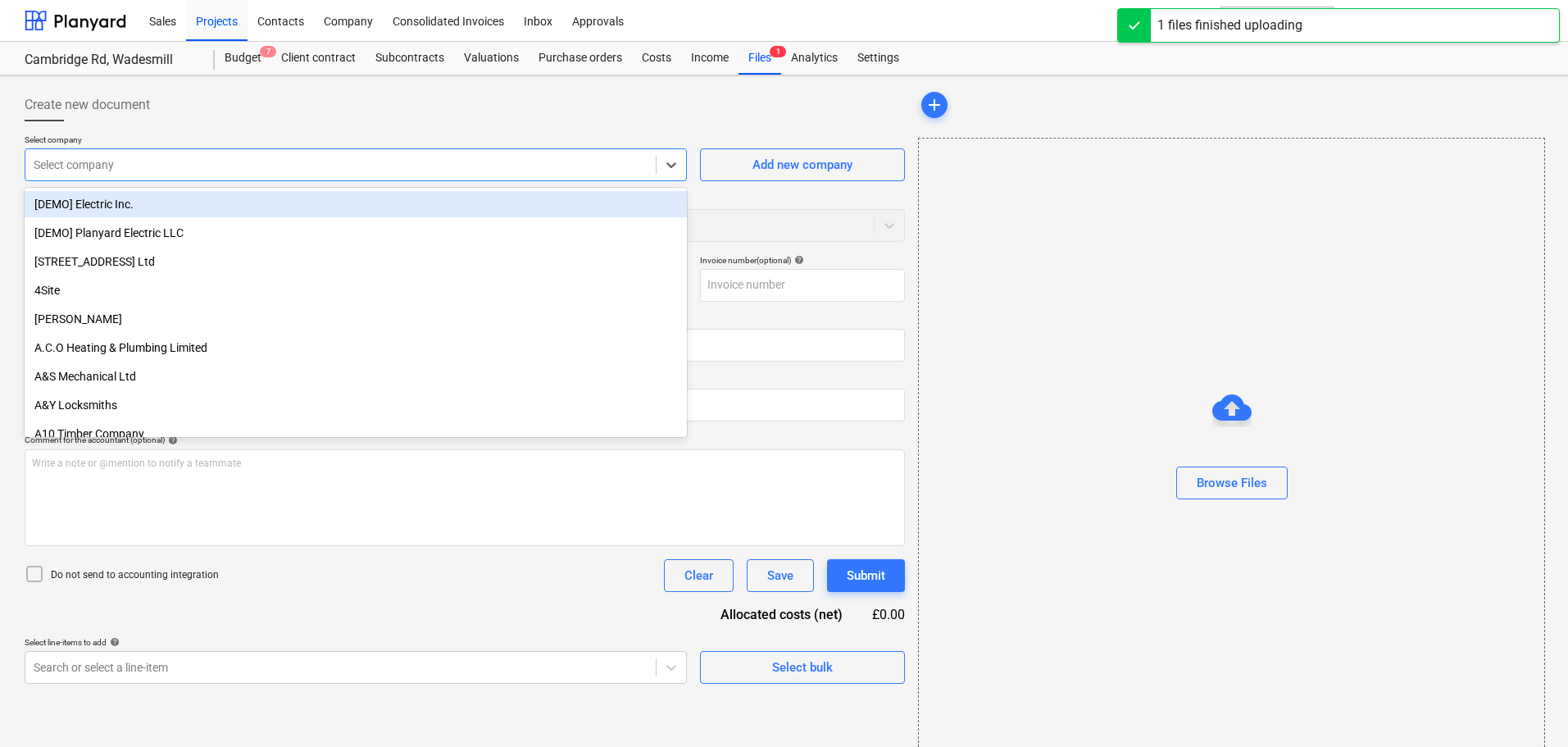
type input "Invoice 91387.pdf"
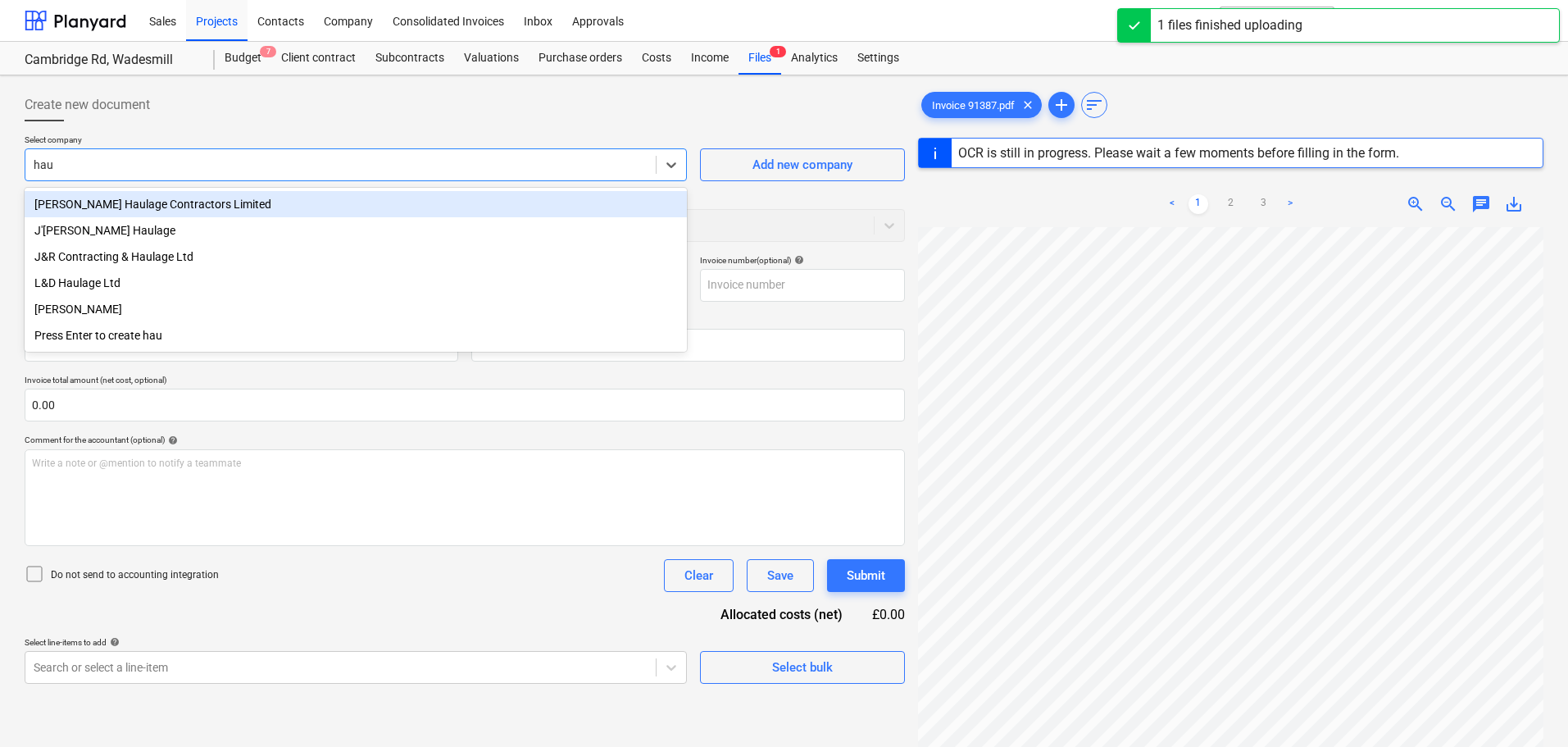
type input "haul"
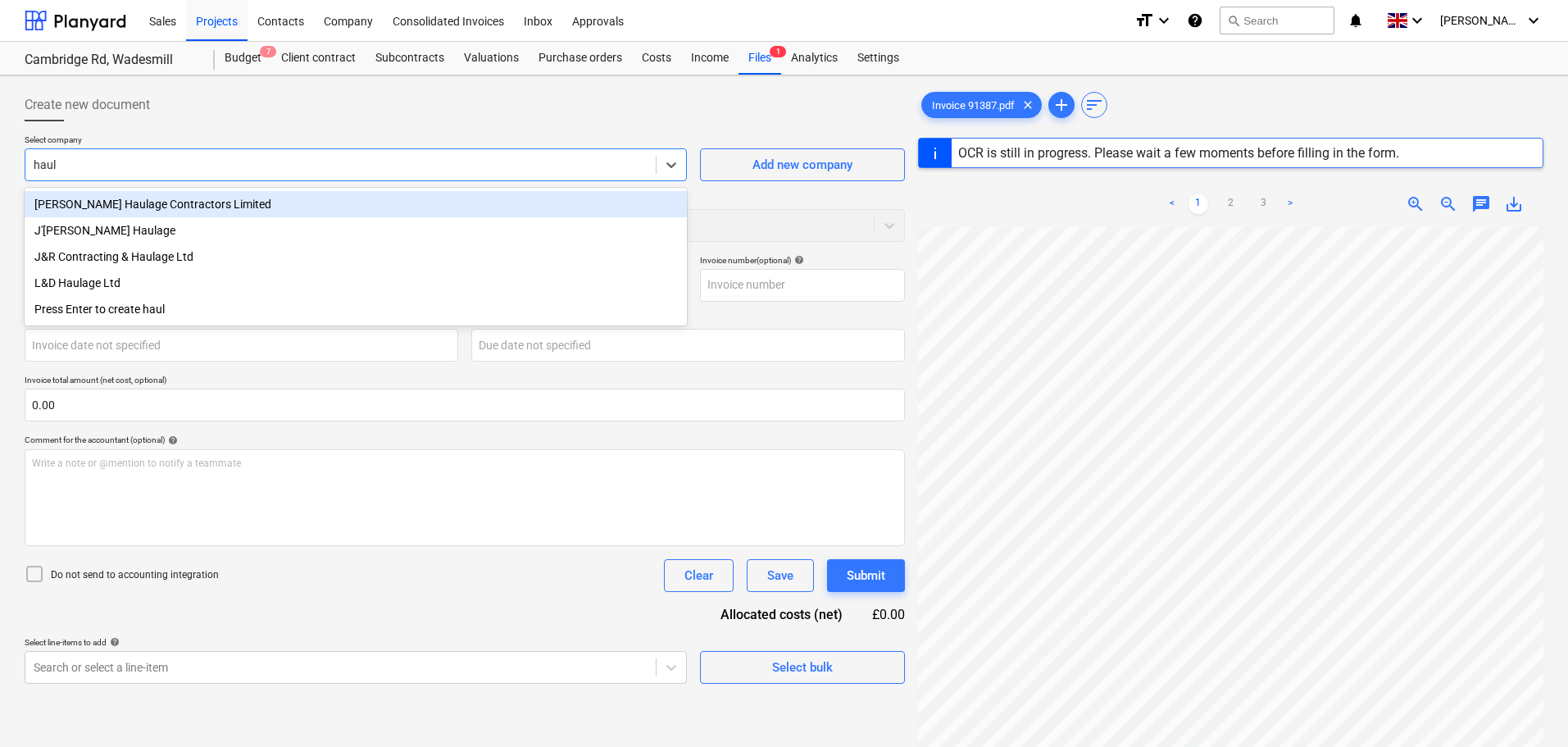
click at [162, 200] on div "[PERSON_NAME] Haulage Contractors Limited" at bounding box center [355, 204] width 662 height 26
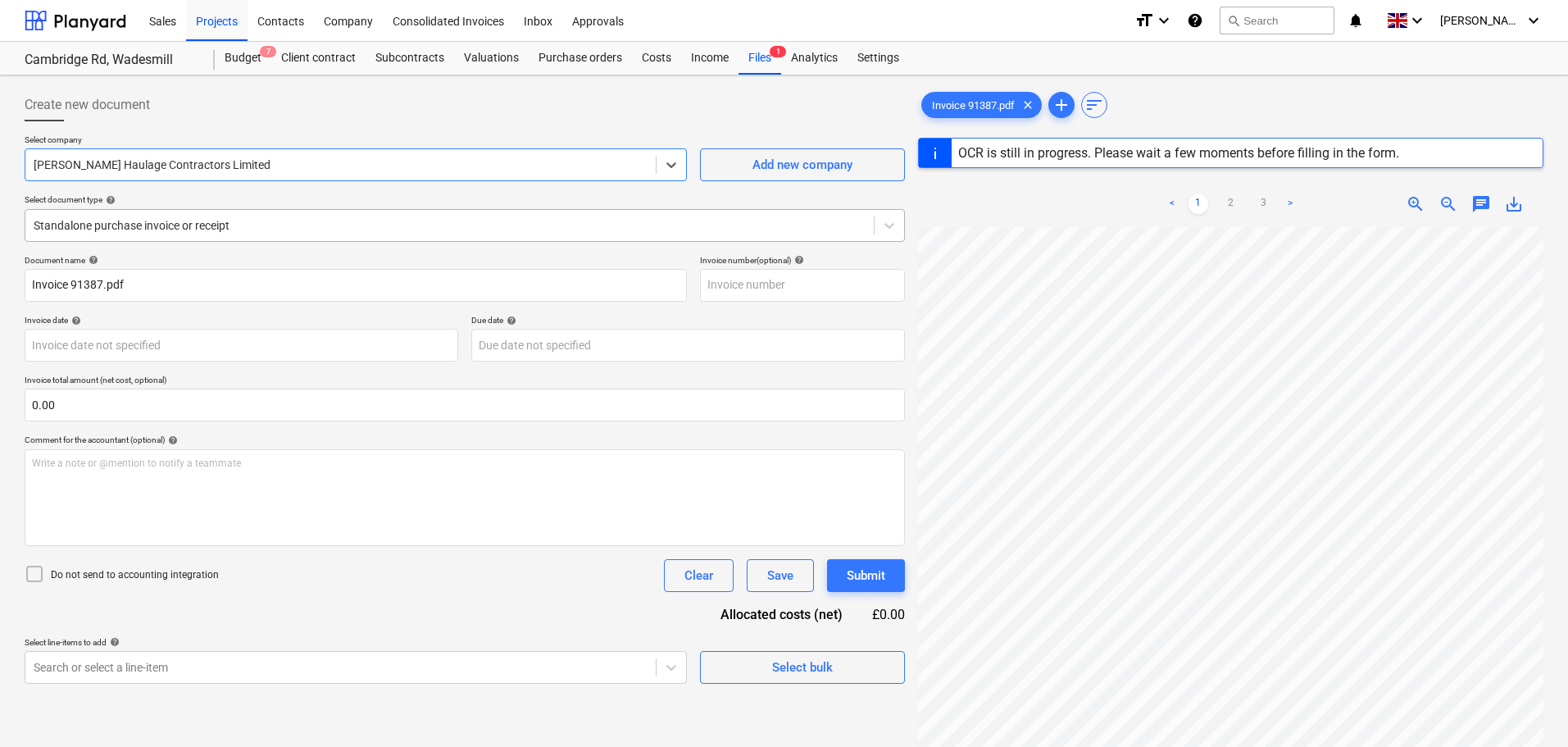
click at [212, 232] on div at bounding box center [450, 225] width 832 height 16
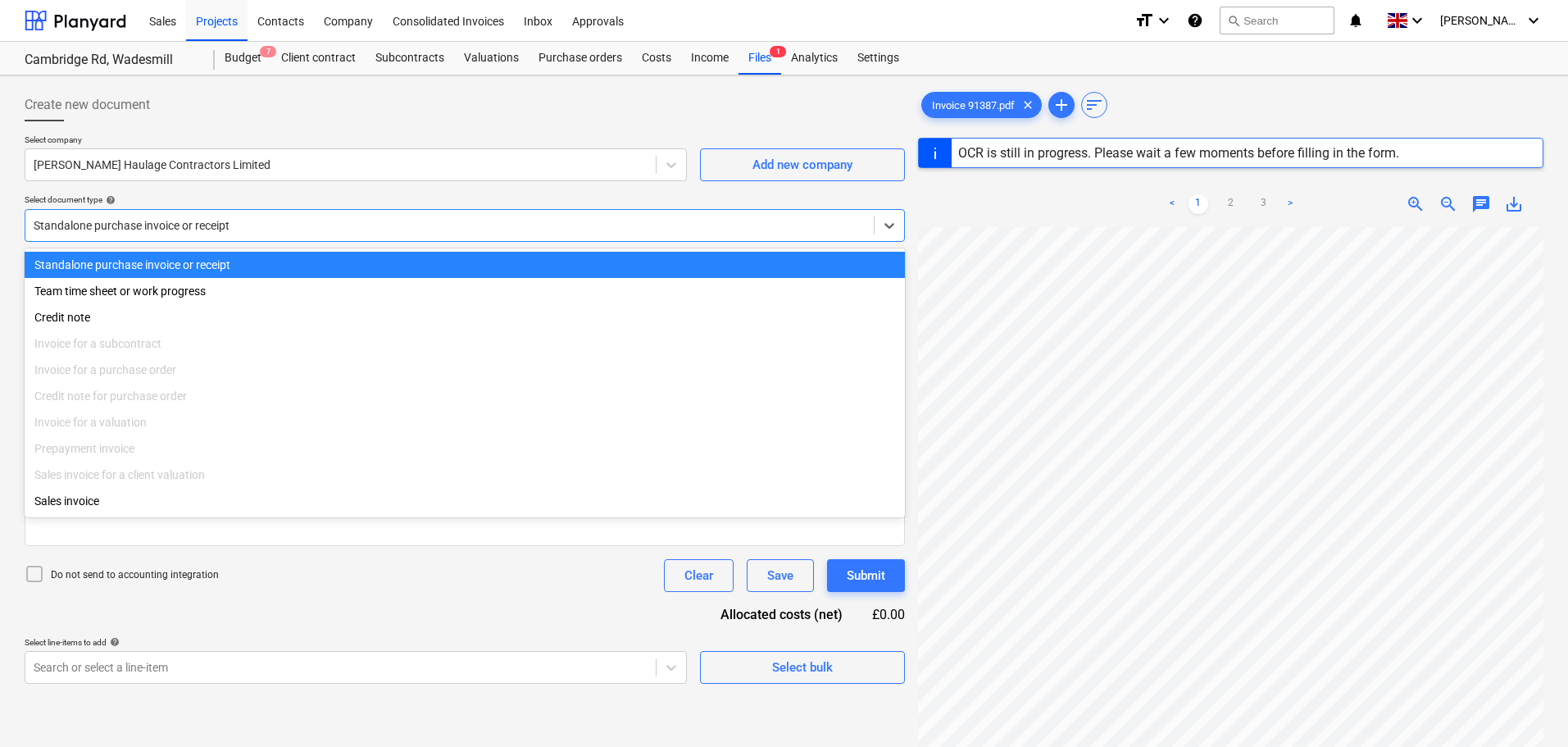
type input "R091387"
type input "[DATE]"
click at [307, 197] on div "Select document type help" at bounding box center [464, 200] width 880 height 11
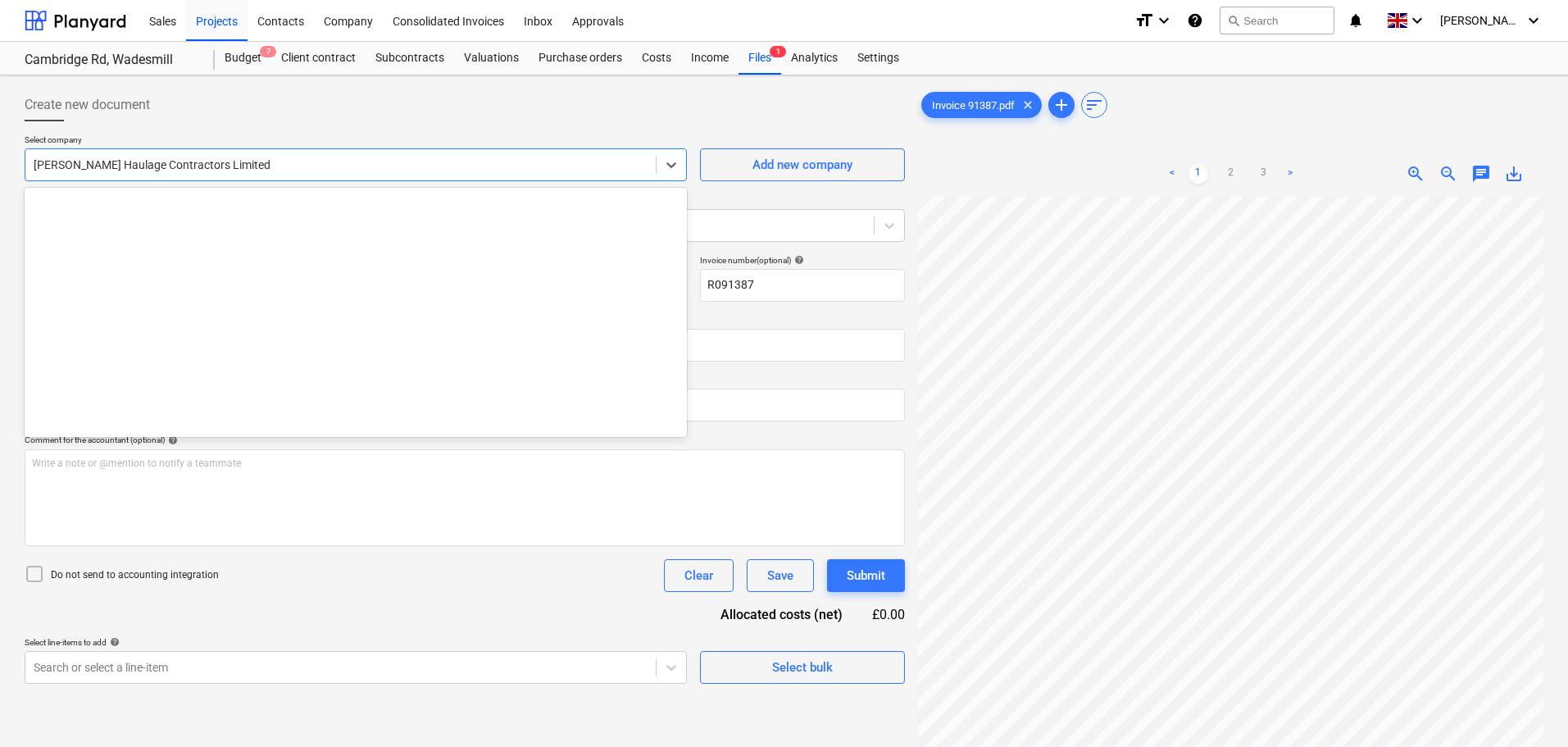
click at [250, 173] on div at bounding box center [341, 164] width 614 height 16
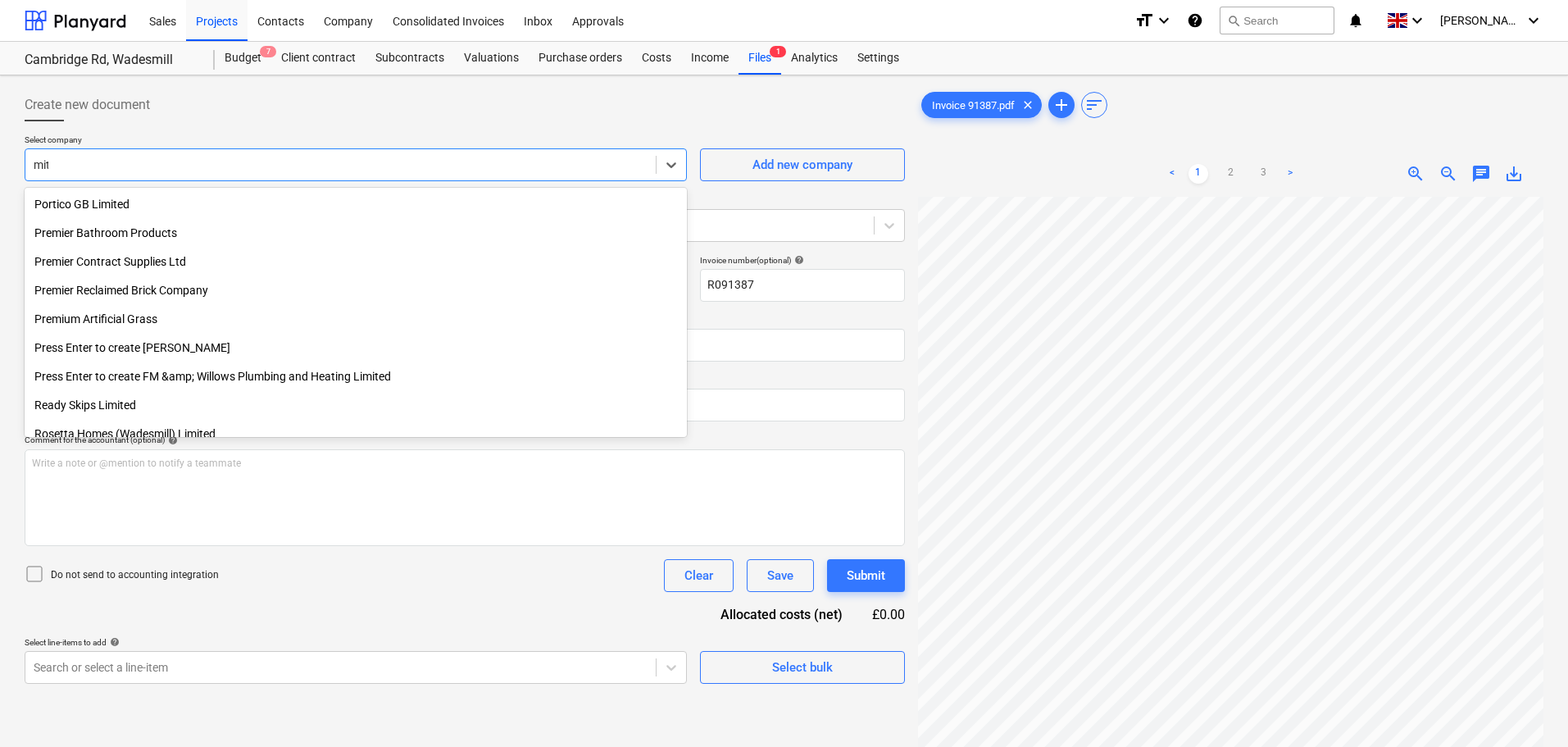
scroll to position [1074, 0]
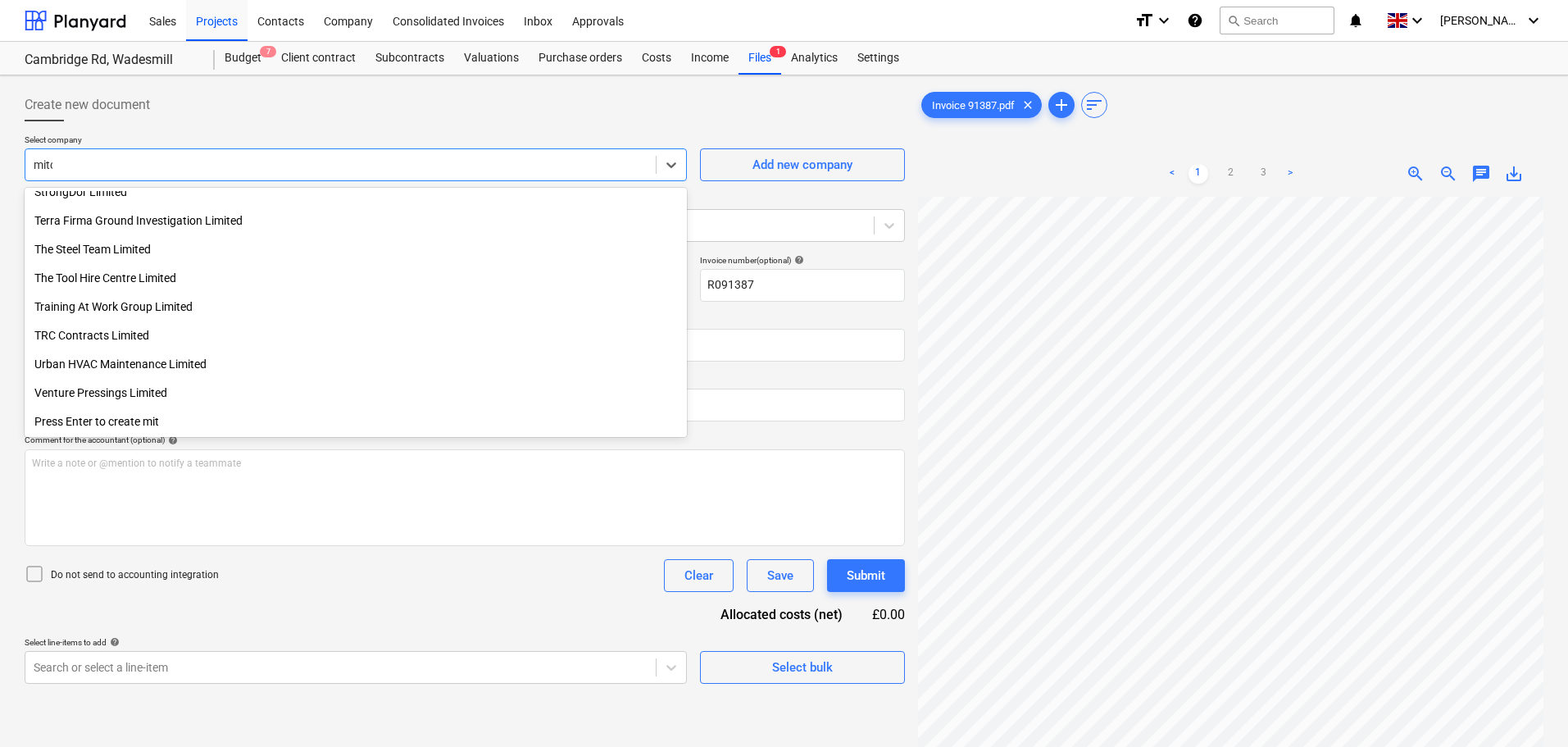
type input "mitch"
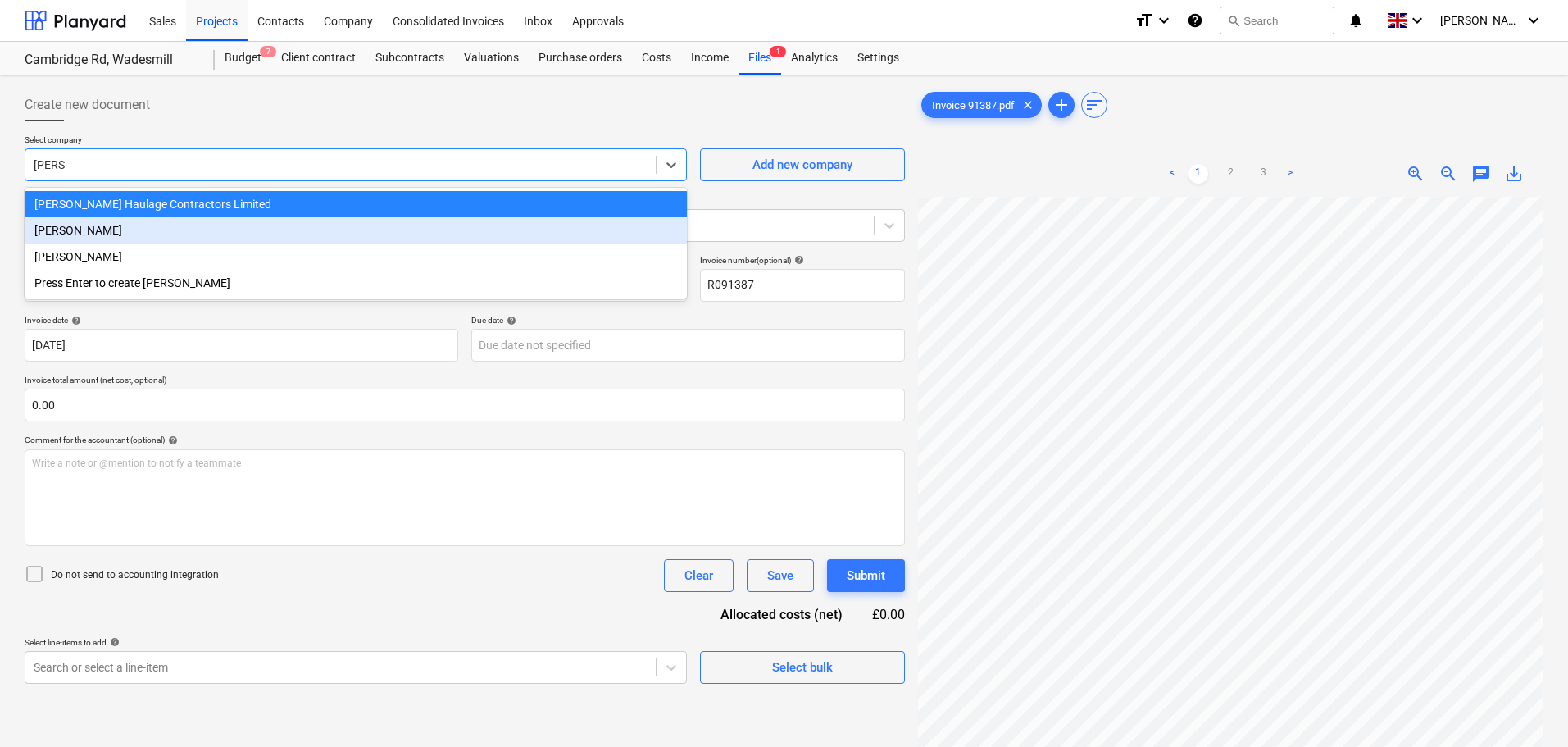
click at [142, 238] on div "[PERSON_NAME]" at bounding box center [355, 230] width 662 height 26
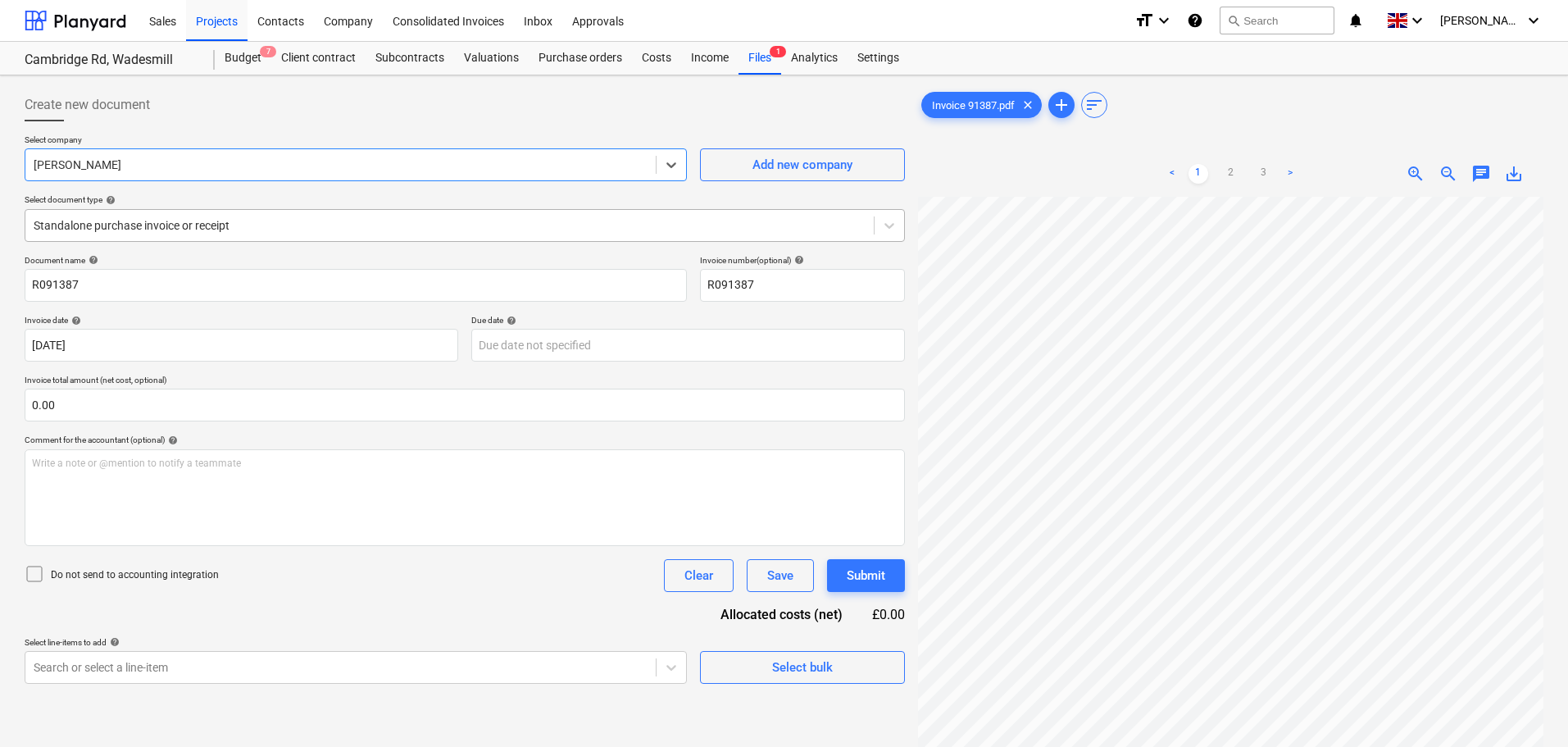
click at [186, 228] on div at bounding box center [450, 225] width 832 height 16
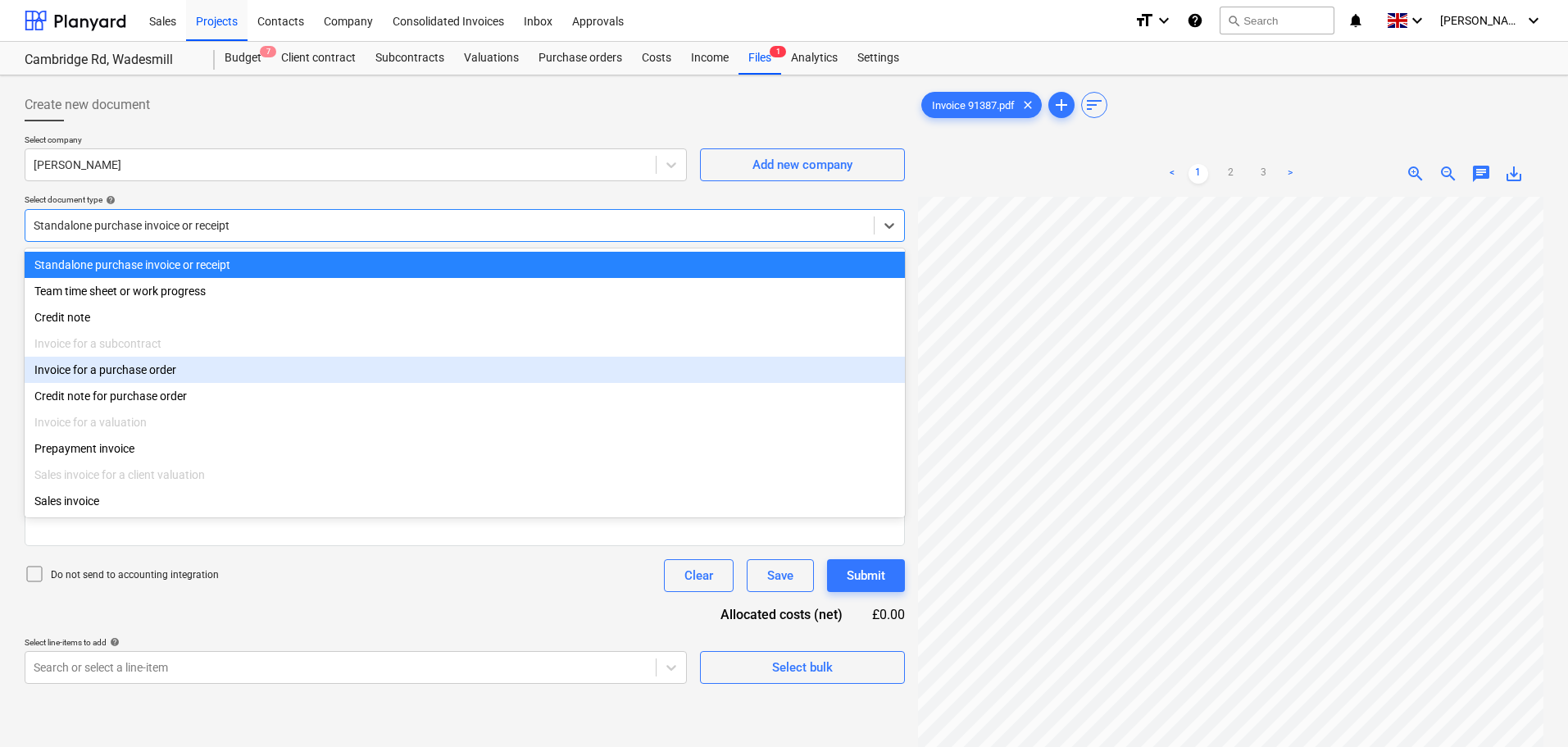
click at [156, 365] on div "Invoice for a purchase order" at bounding box center [464, 370] width 880 height 26
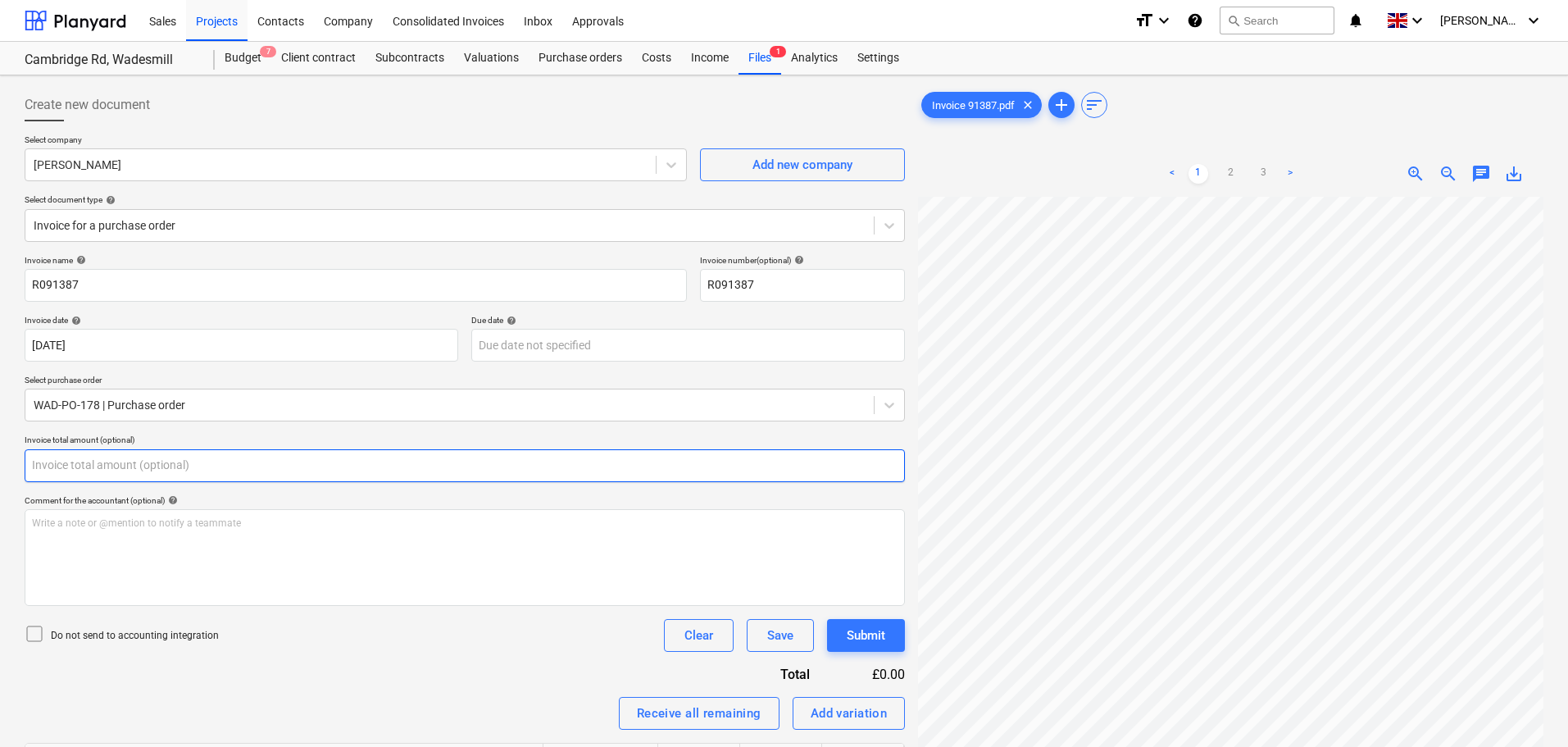
click at [98, 464] on input "text" at bounding box center [464, 465] width 880 height 33
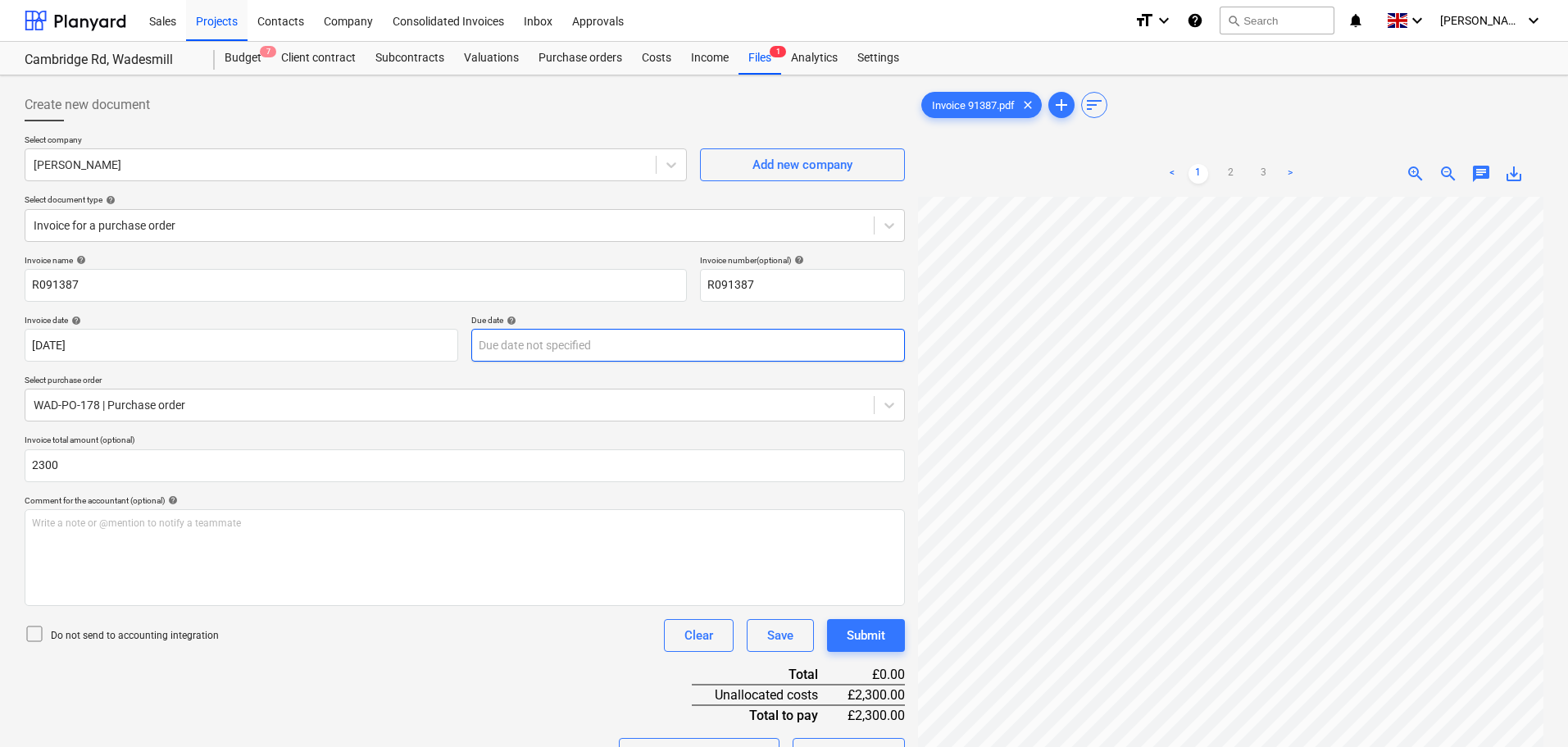
type input "2,300.00"
click at [629, 343] on body "Sales Projects Contacts Company Consolidated Invoices Inbox Approvals format_si…" at bounding box center [784, 373] width 1568 height 747
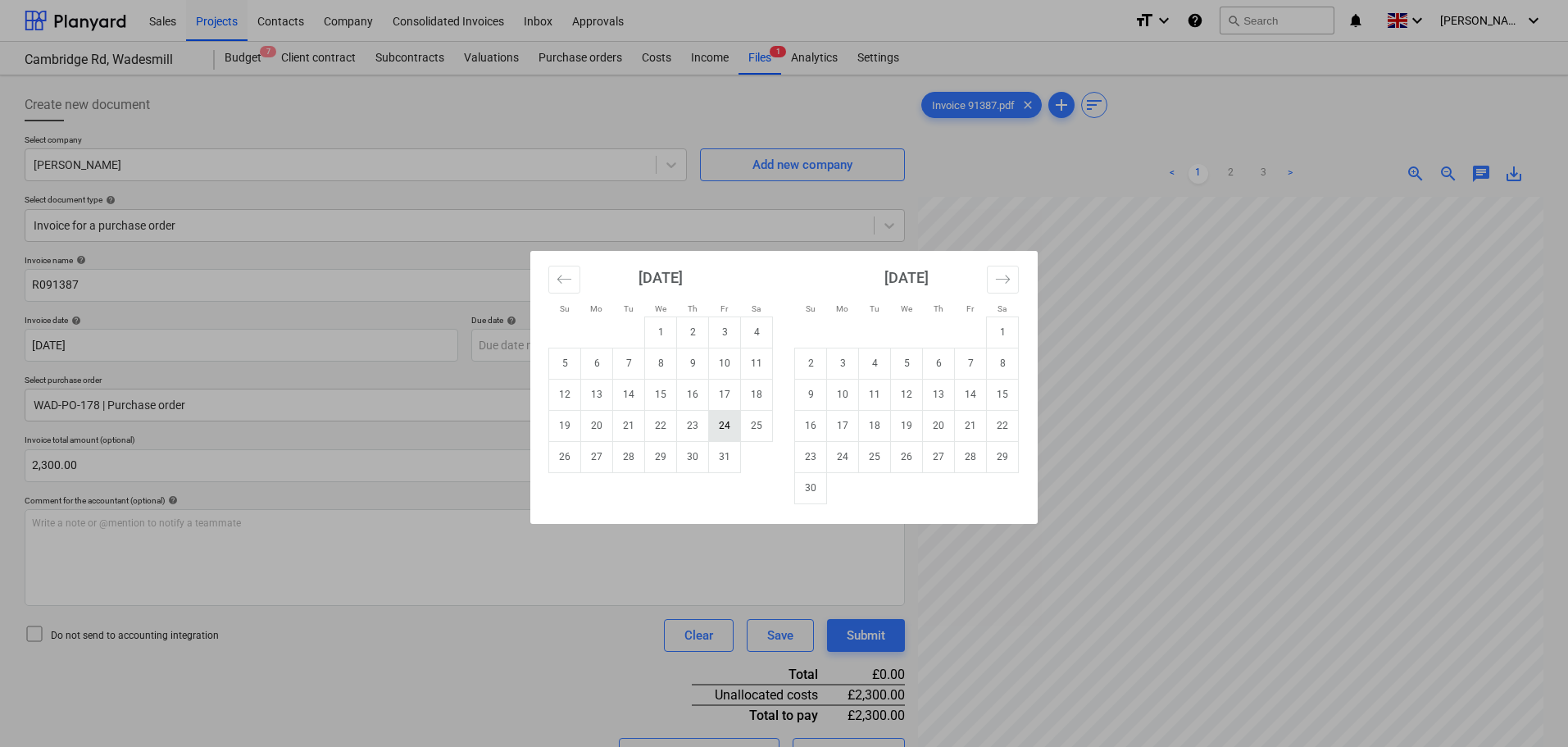
click at [723, 428] on td "24" at bounding box center [725, 426] width 32 height 31
type input "24 Oct 2025"
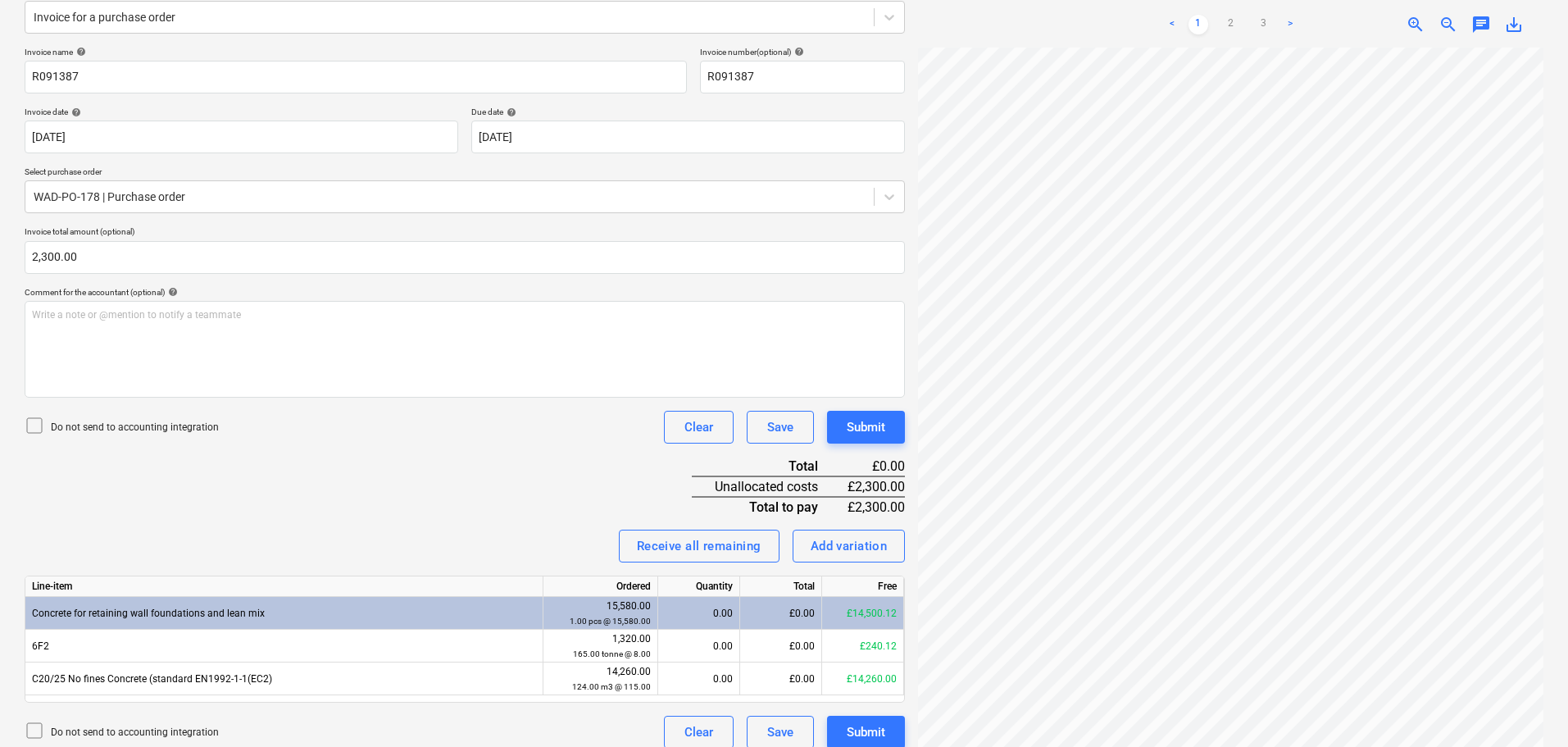
scroll to position [223, 0]
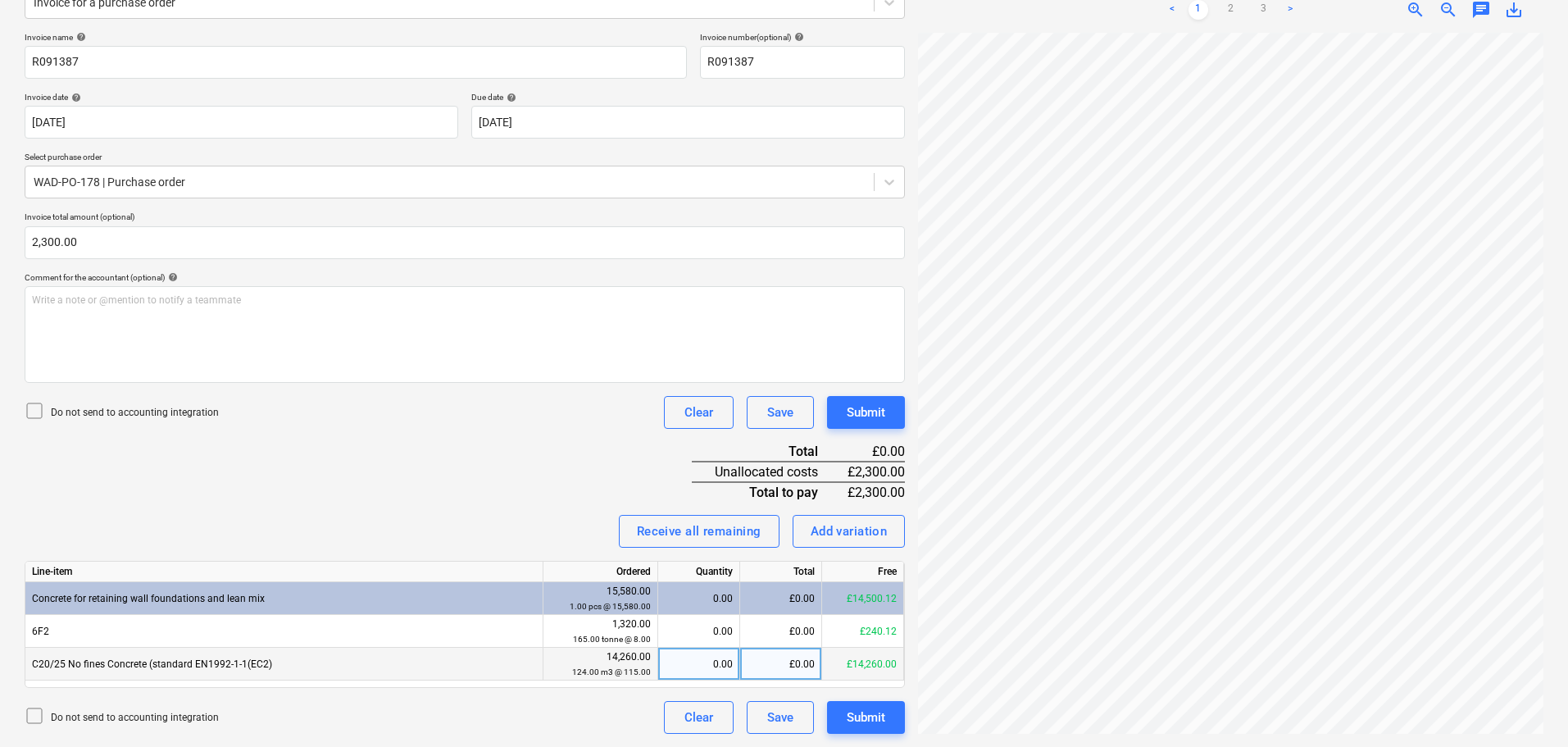
click at [768, 666] on div "£0.00" at bounding box center [781, 664] width 82 height 33
type input "2300"
click at [487, 448] on div "Invoice name help R091387 Invoice number (optional) help R091387 Invoice date h…" at bounding box center [464, 383] width 880 height 702
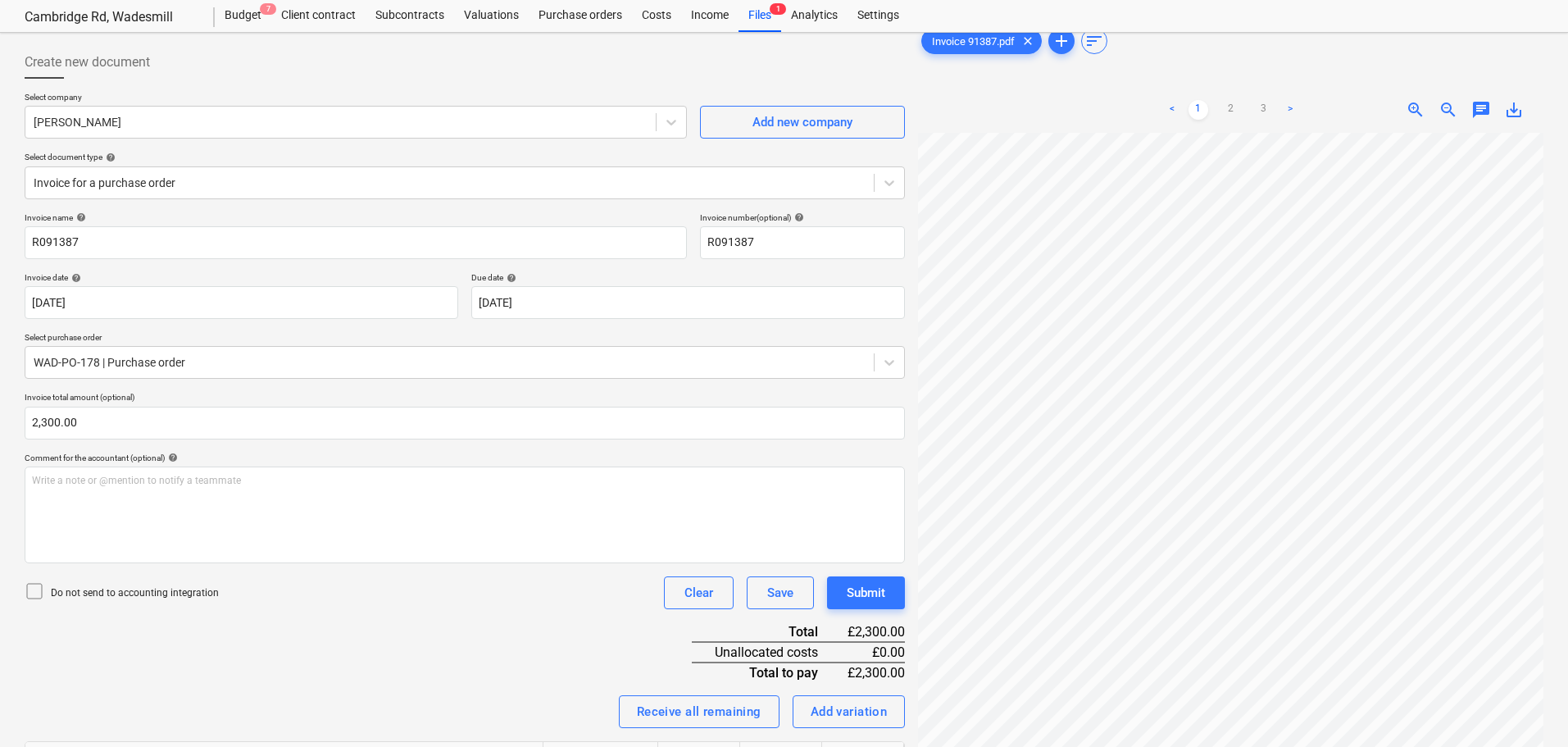
scroll to position [0, 0]
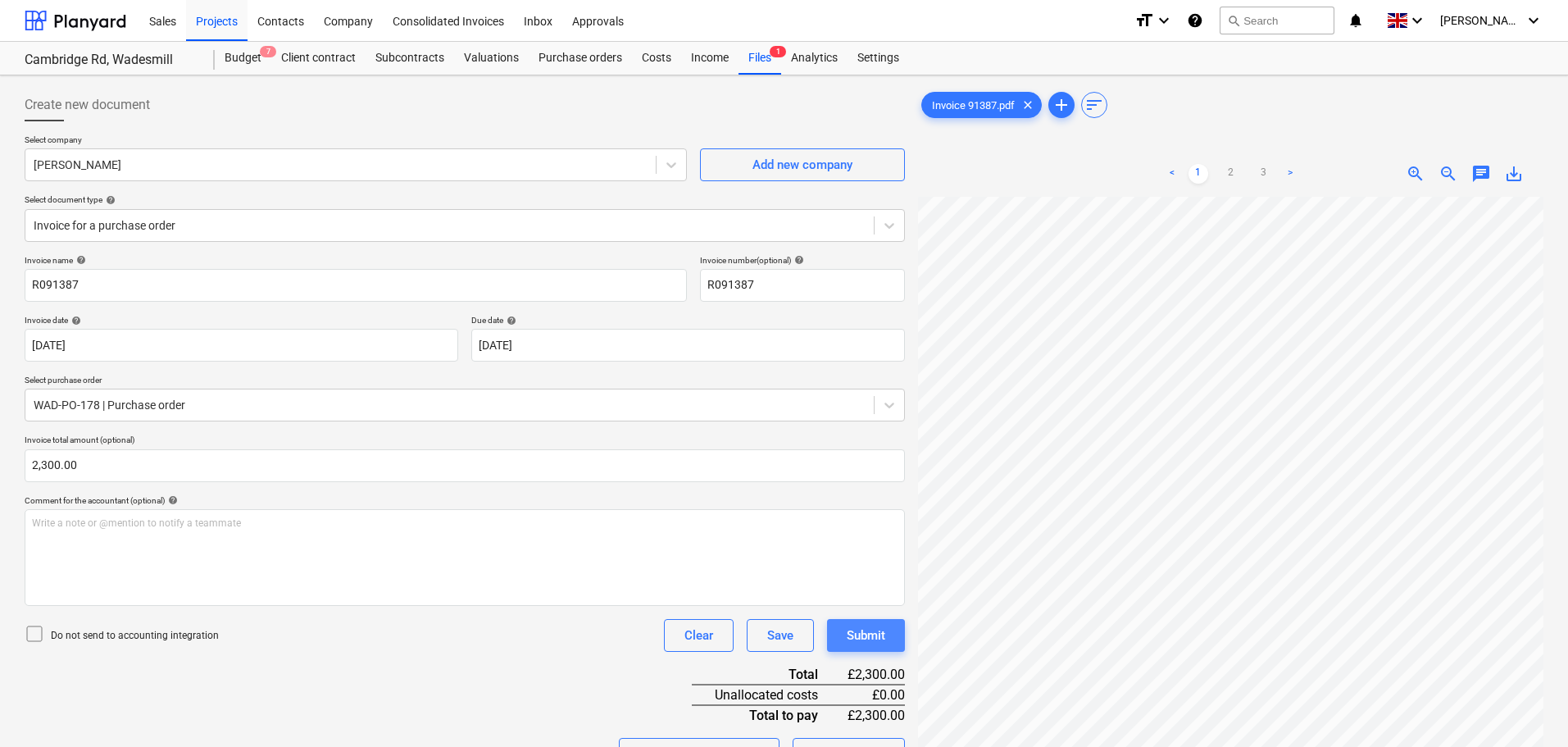
click at [876, 640] on div "Submit" at bounding box center [866, 635] width 39 height 21
